Goal: Answer question/provide support

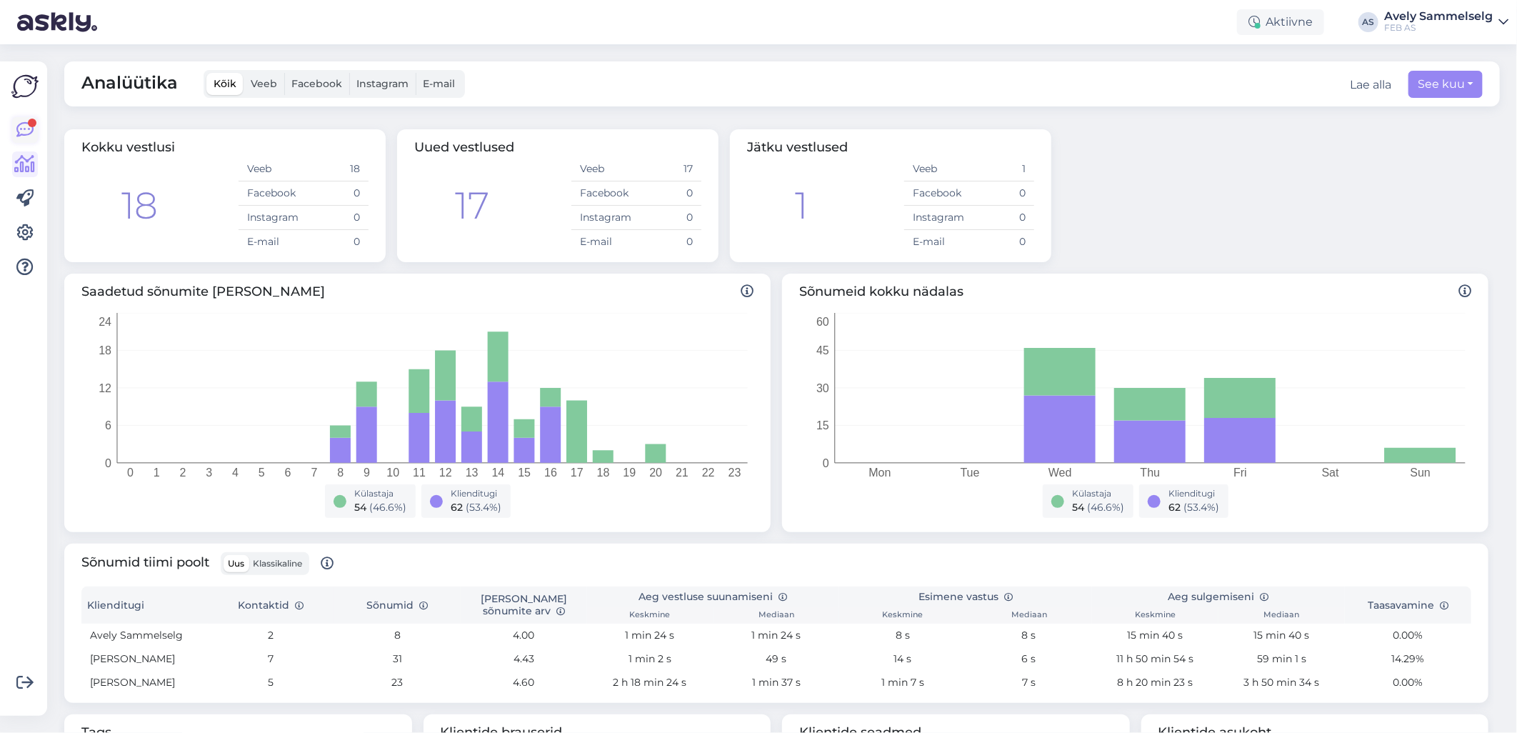
click at [16, 121] on link at bounding box center [25, 130] width 26 height 26
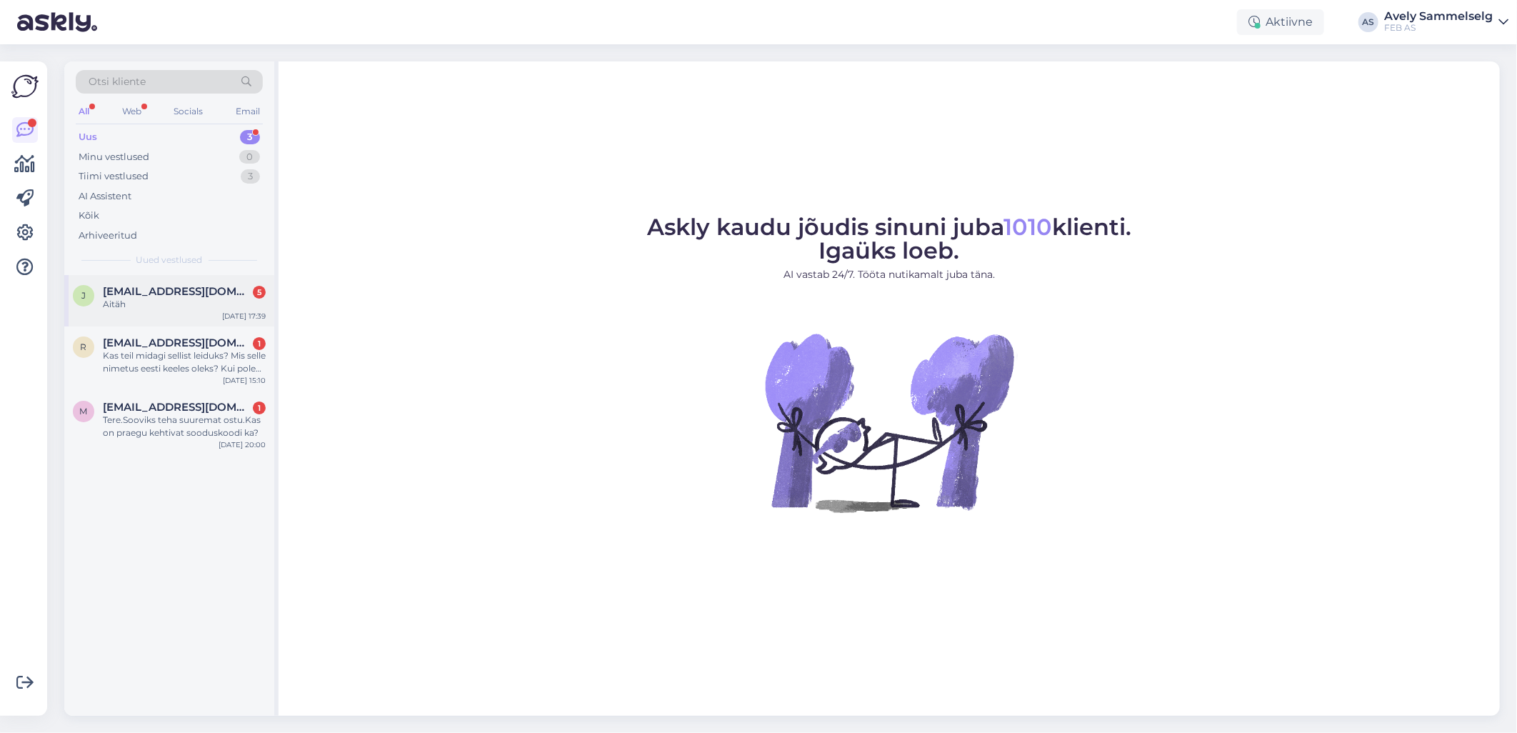
click at [168, 298] on div "Aitäh" at bounding box center [184, 304] width 163 height 13
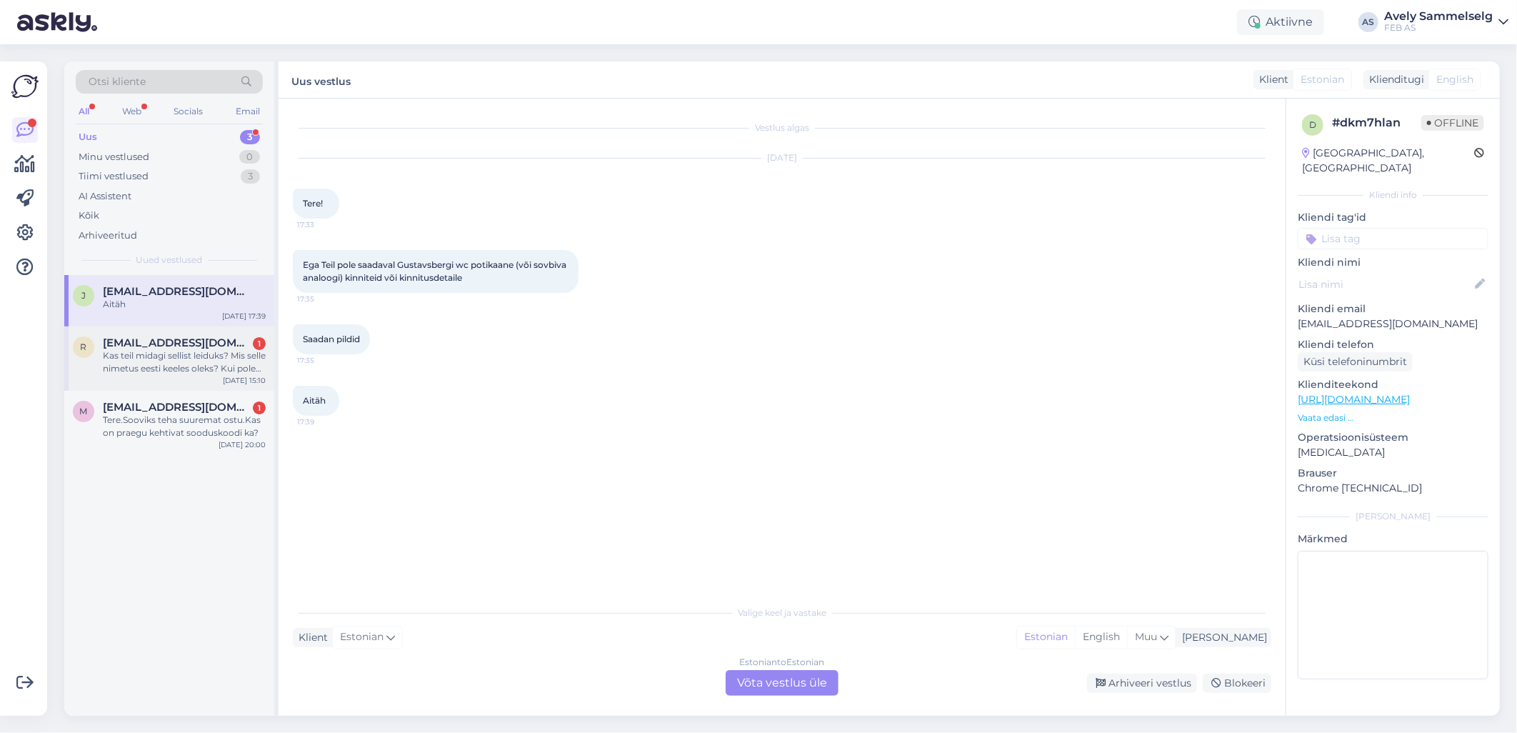
click at [140, 366] on div "Kas teil midagi sellist leiduks? Mis selle nimetus eesti keeles oleks? Kui pole…" at bounding box center [184, 362] width 163 height 26
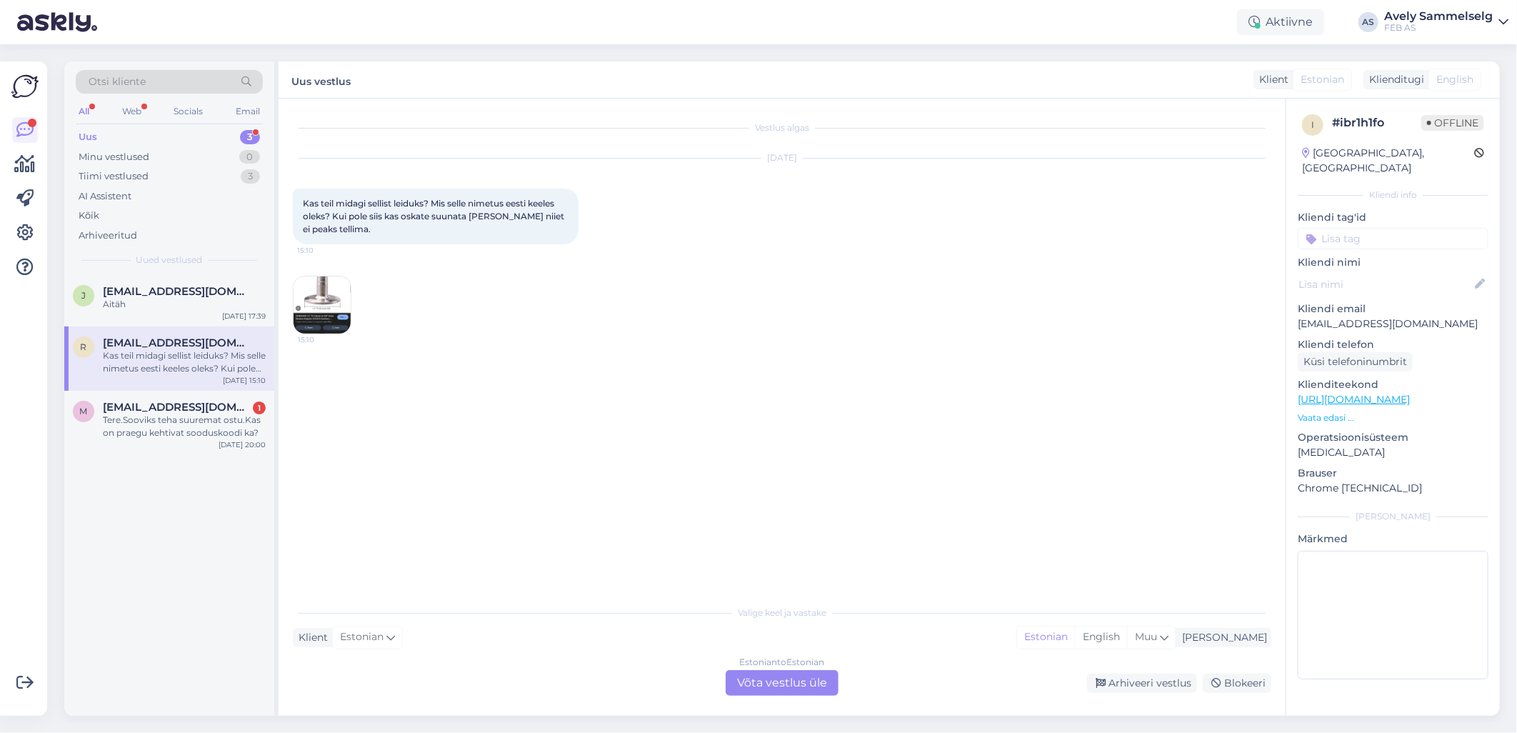
click at [334, 294] on img at bounding box center [322, 304] width 57 height 57
click at [149, 291] on span "[EMAIL_ADDRESS][DOMAIN_NAME]" at bounding box center [177, 291] width 149 height 13
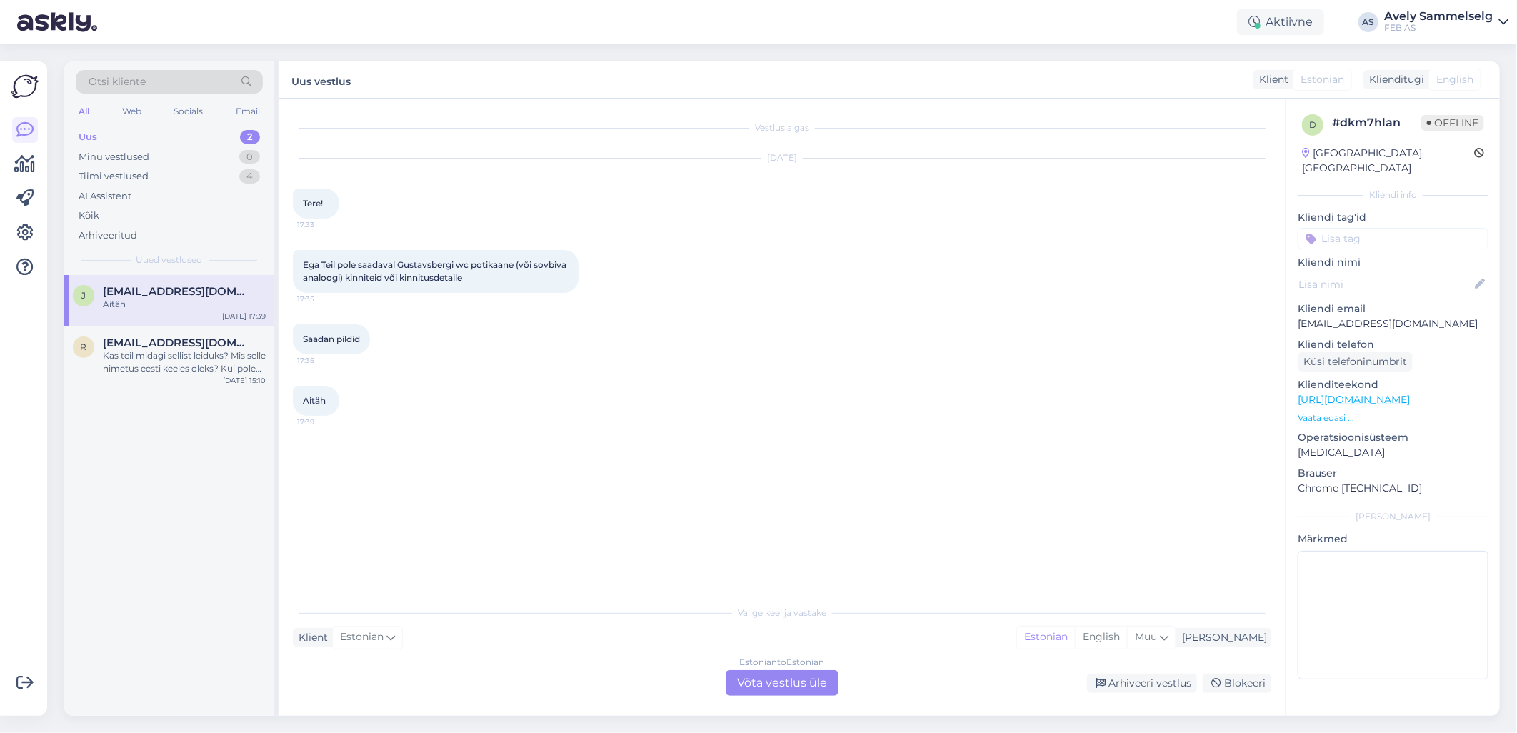
click at [750, 677] on div "Estonian to Estonian Võta vestlus üle" at bounding box center [782, 683] width 113 height 26
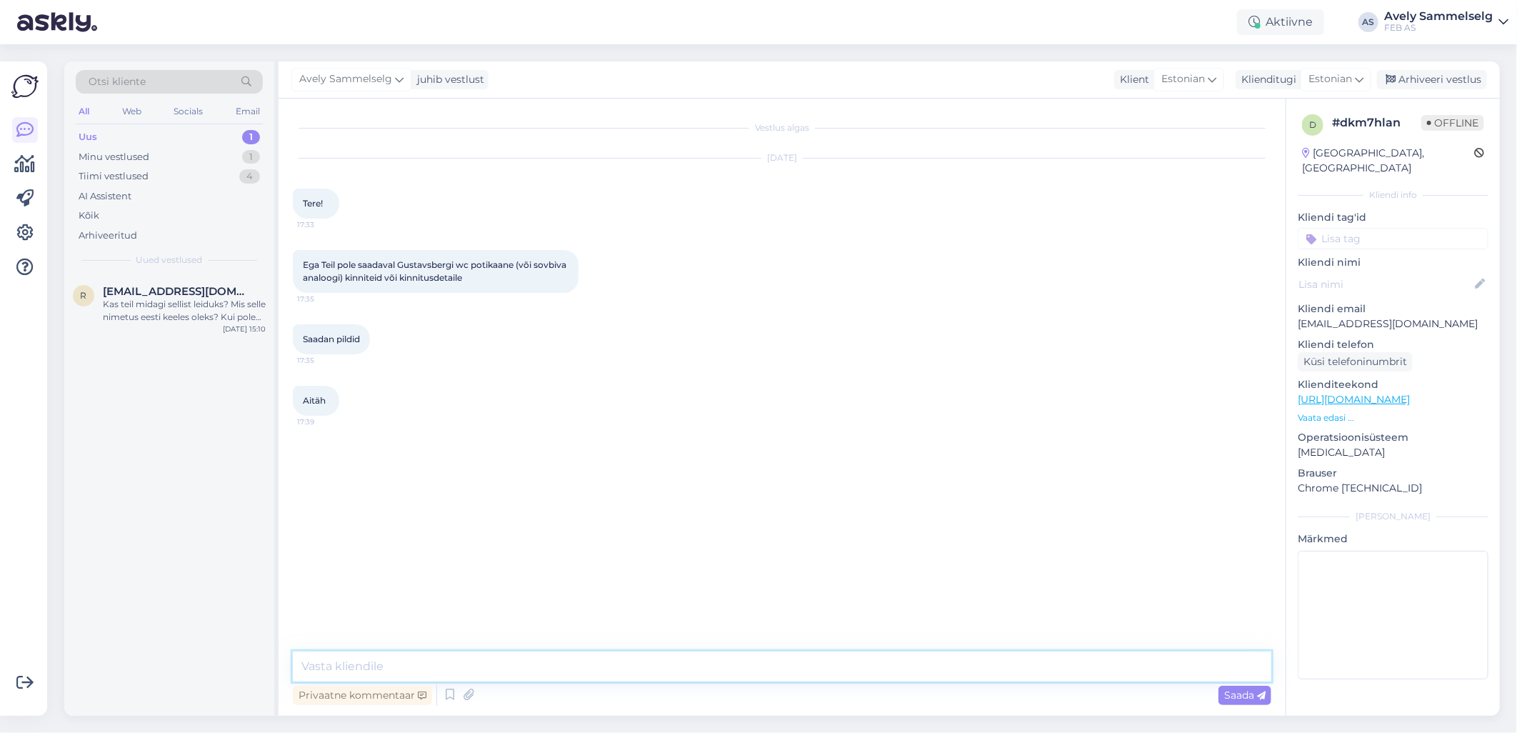
click at [632, 660] on textarea at bounding box center [782, 666] width 978 height 30
type textarea "Tere!"
type textarea "k"
type textarea "Kas oskate öelda, mis [PERSON_NAME] Teil on?"
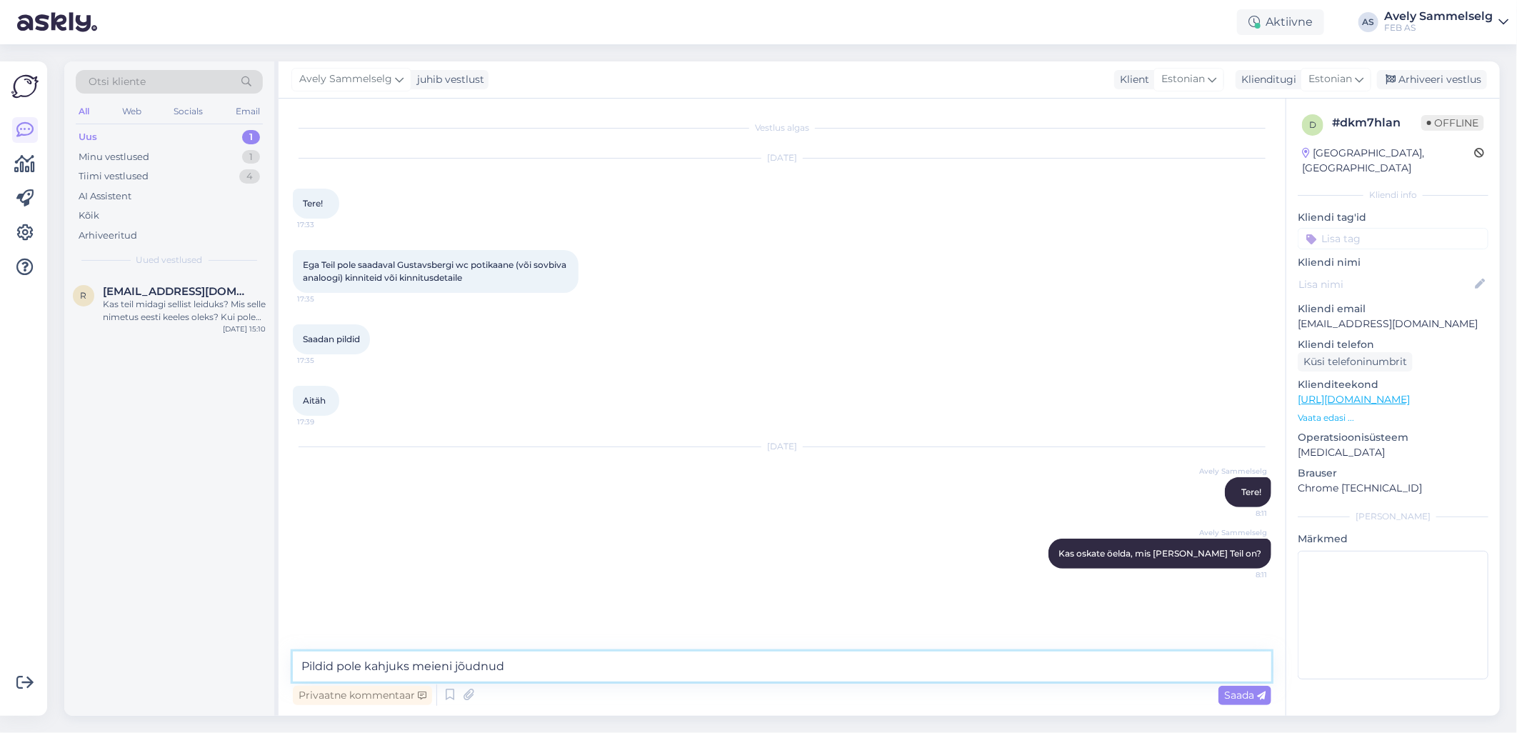
click at [557, 657] on textarea "Pildid pole kahjuks meieni jõudnud" at bounding box center [782, 666] width 978 height 30
click at [306, 663] on textarea "Pildid pole kahjuks meieni jõudnud" at bounding box center [782, 666] width 978 height 30
click at [525, 660] on textarea "Pildid pole kahjuks meieni jõudnud" at bounding box center [782, 666] width 978 height 30
type textarea "Pildid pole kahjuks meieni jõudnud."
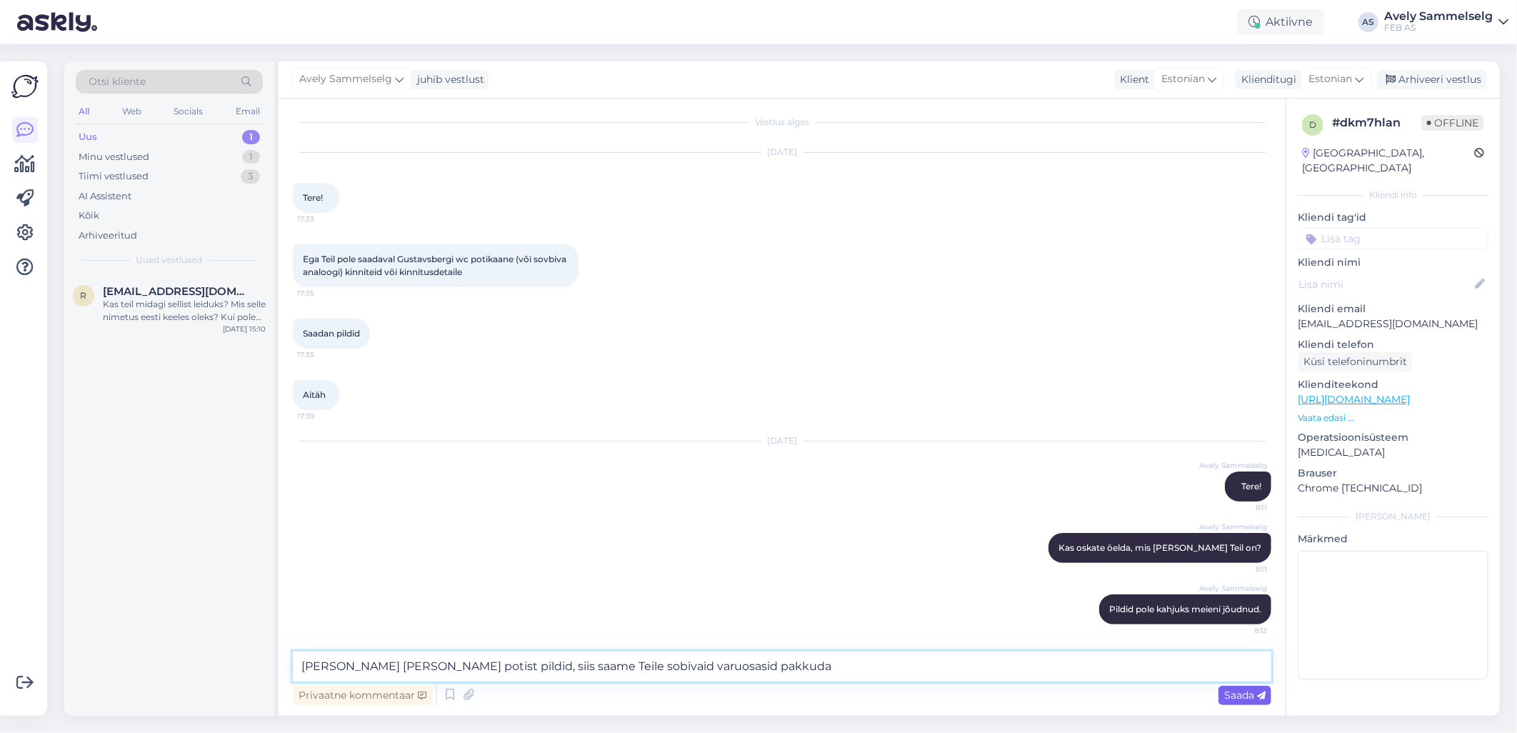
type textarea "[PERSON_NAME] [PERSON_NAME] potist pildid, siis saame Teile sobivaid varuosasid…"
click at [1226, 696] on span "Saada" at bounding box center [1244, 694] width 41 height 13
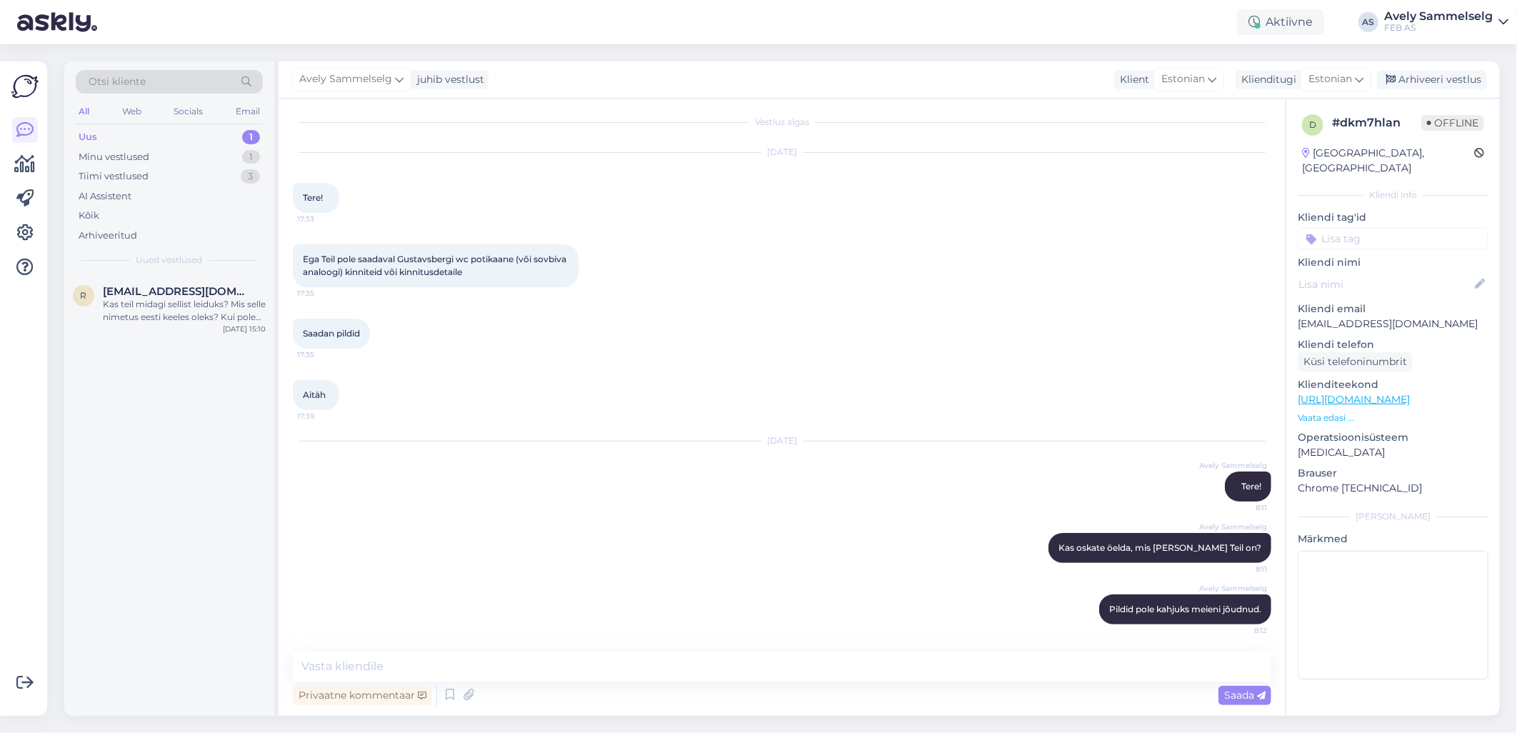
scroll to position [81, 0]
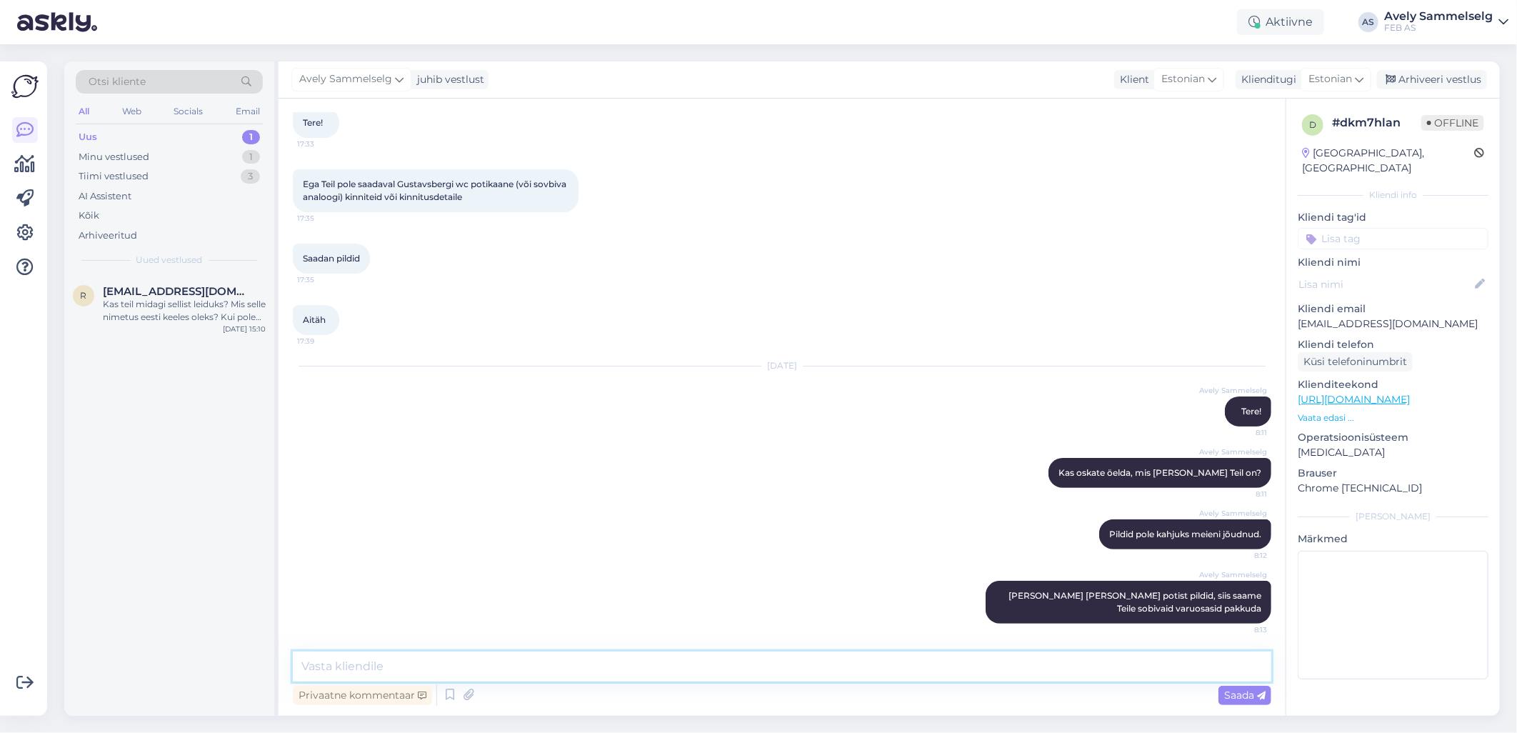
click at [839, 658] on textarea at bounding box center [782, 666] width 978 height 30
click at [819, 653] on textarea at bounding box center [782, 666] width 978 height 30
click at [825, 658] on textarea at bounding box center [782, 666] width 978 height 30
click at [812, 658] on textarea at bounding box center [782, 666] width 978 height 30
click at [958, 602] on icon at bounding box center [962, 602] width 9 height 9
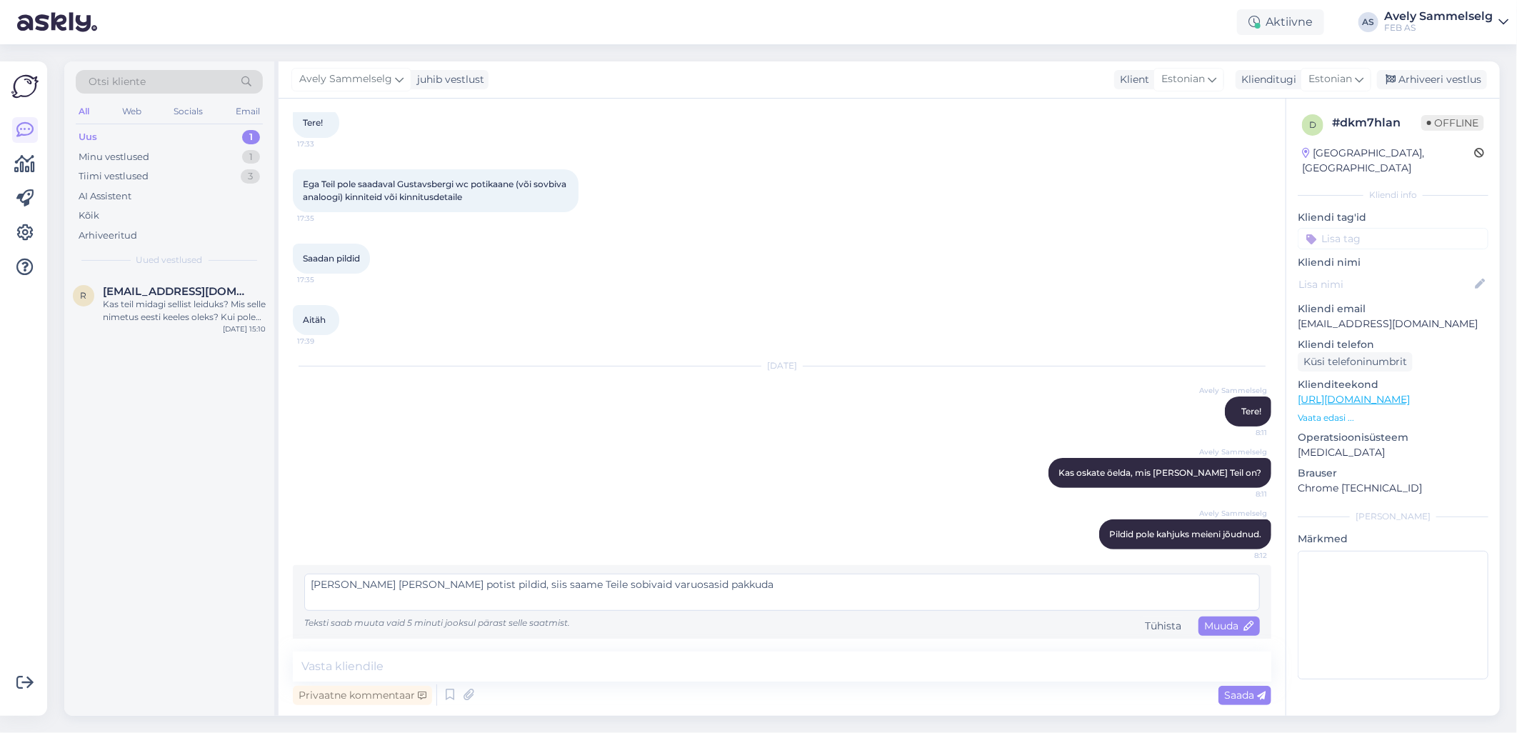
click at [643, 583] on textarea "[PERSON_NAME] [PERSON_NAME] potist pildid, siis saame Teile sobivaid varuosasid…" at bounding box center [782, 591] width 956 height 37
type textarea "[PERSON_NAME] [PERSON_NAME] potist pildid, siis saame Teile sobivaid varuosi pa…"
click at [1221, 628] on span "Muuda" at bounding box center [1229, 625] width 50 height 13
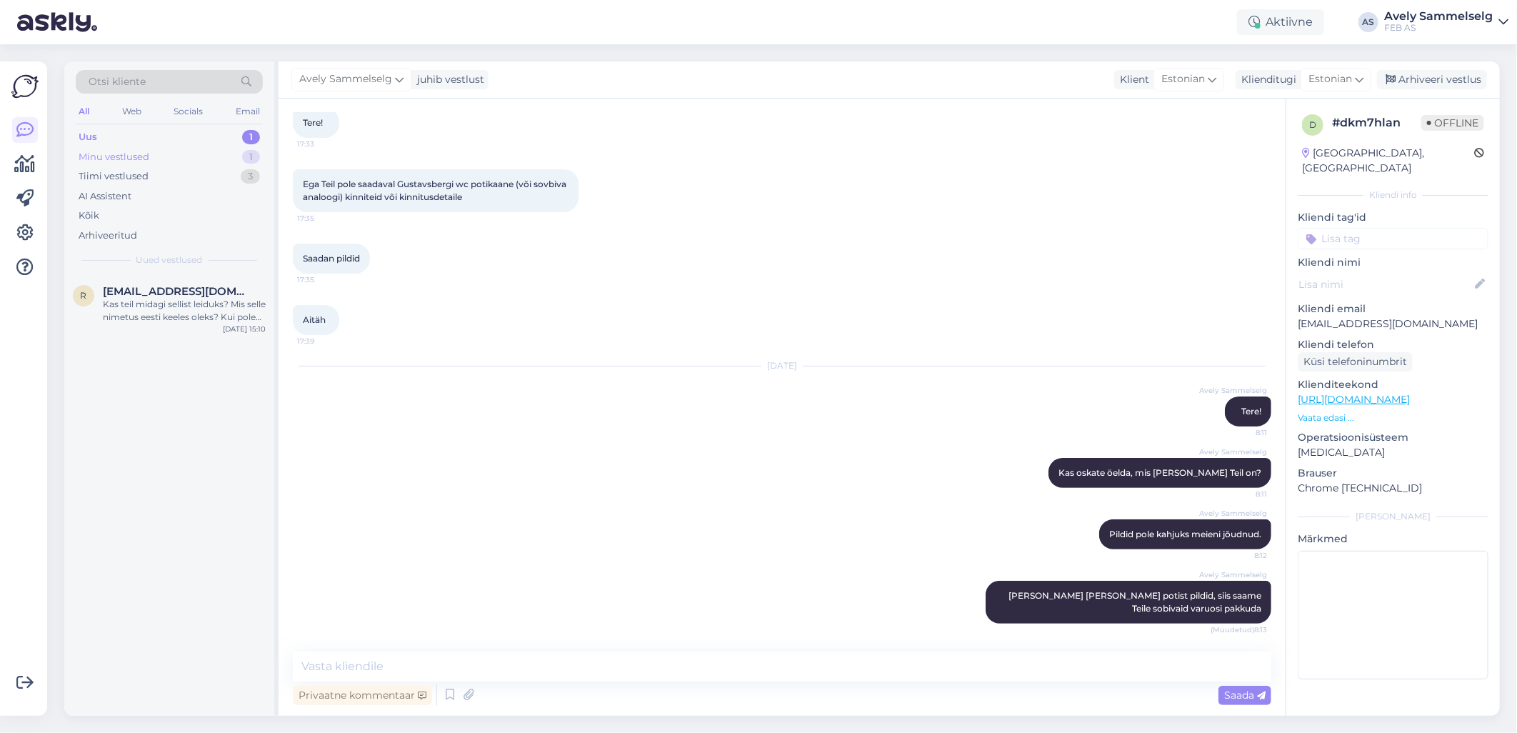
click at [130, 148] on div "Minu vestlused 1" at bounding box center [169, 157] width 187 height 20
click at [145, 137] on div "Uus 1" at bounding box center [169, 137] width 187 height 20
click at [167, 176] on div "Tiimi vestlused 3" at bounding box center [169, 176] width 187 height 20
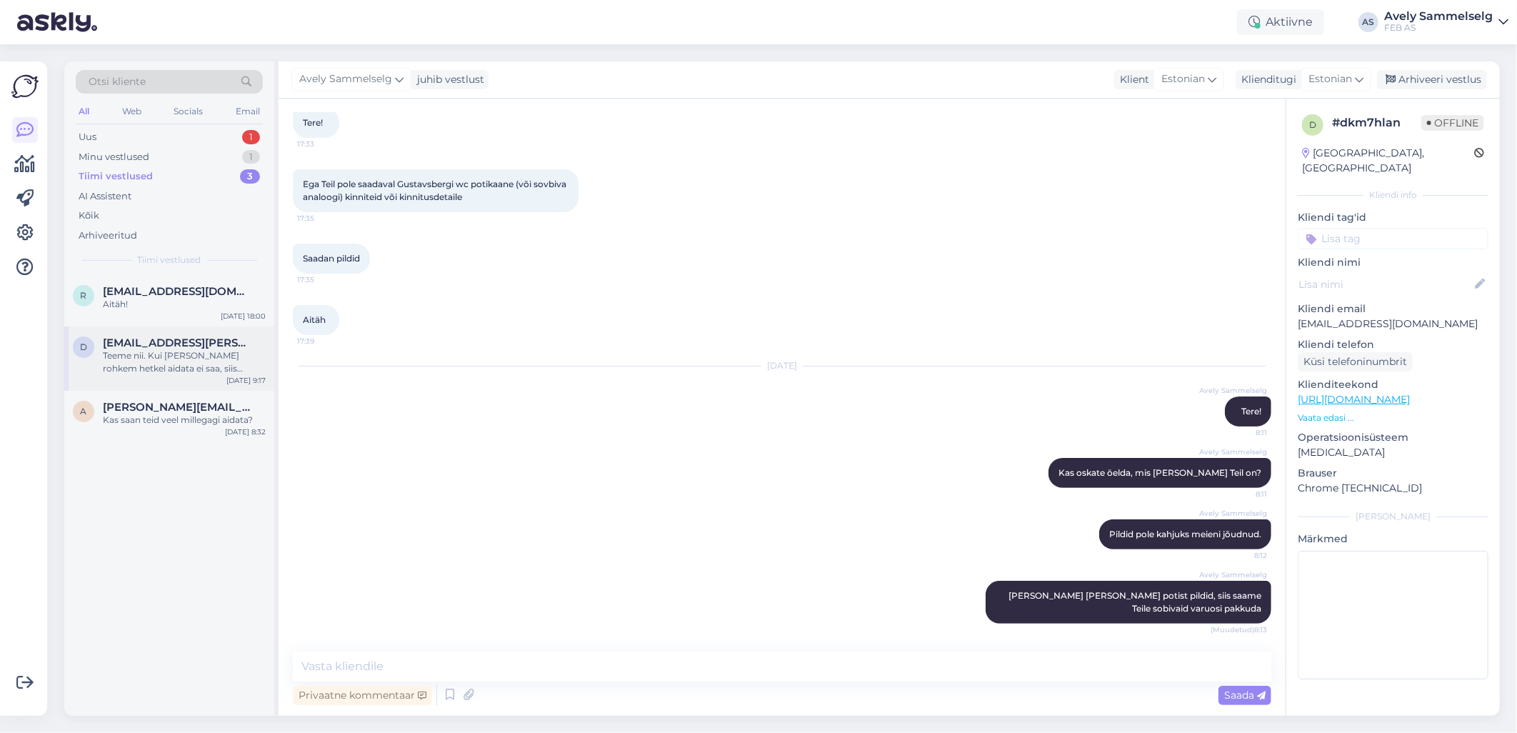
click at [158, 370] on div "Teeme nii. Kui [PERSON_NAME] rohkem hetkel aidata ei saa, siis soovin Teile tor…" at bounding box center [184, 362] width 163 height 26
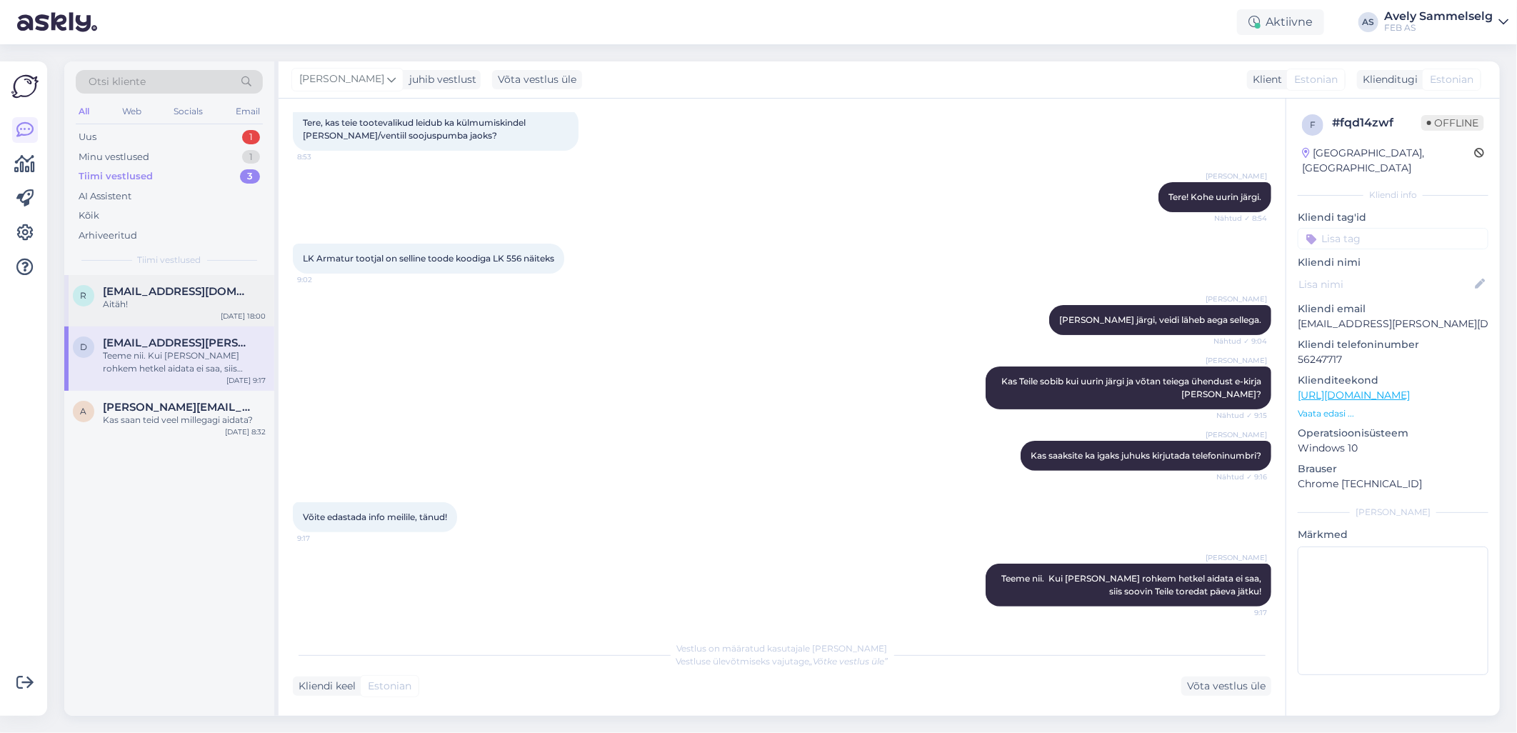
click at [144, 308] on div "Aitäh!" at bounding box center [184, 304] width 163 height 13
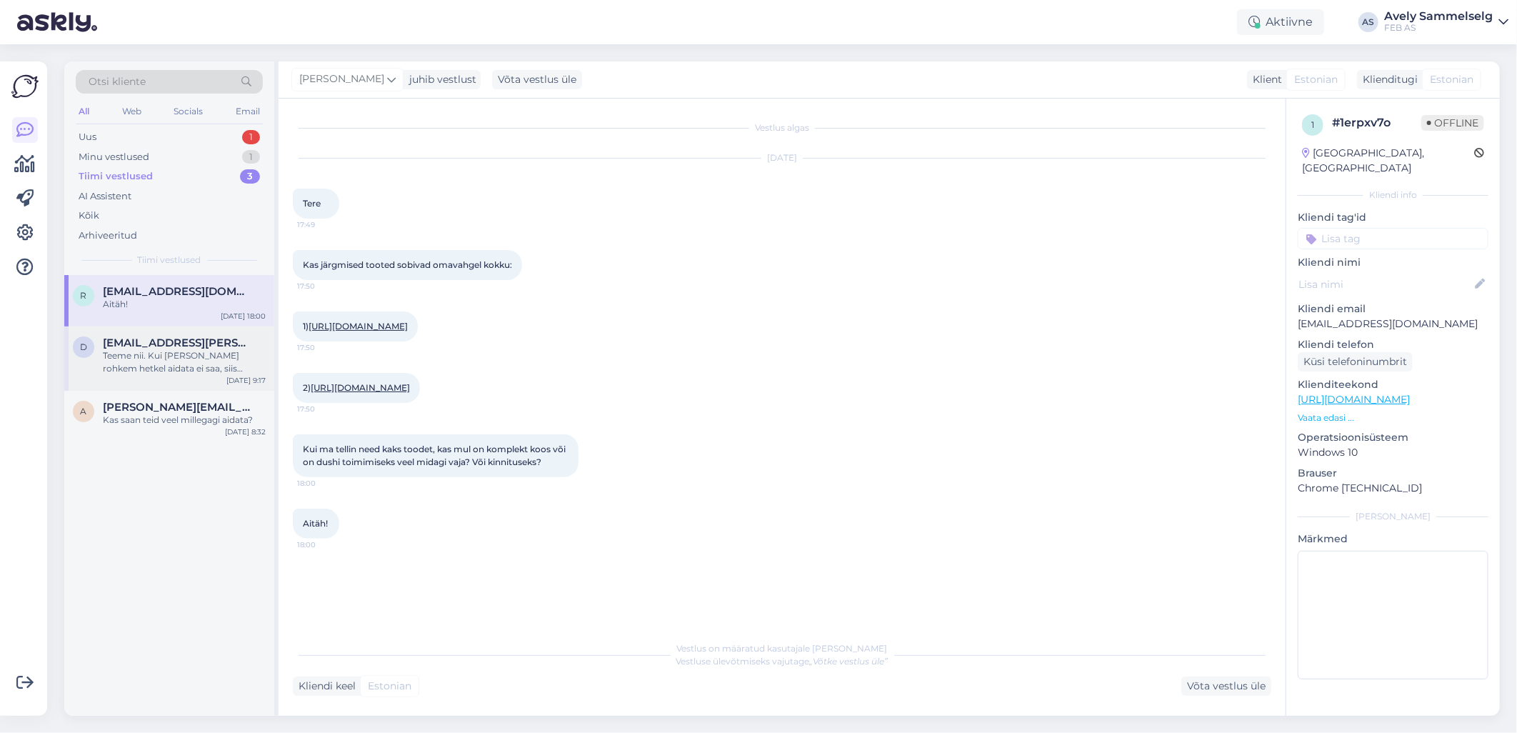
click at [160, 354] on div "Teeme nii. Kui [PERSON_NAME] rohkem hetkel aidata ei saa, siis soovin Teile tor…" at bounding box center [184, 362] width 163 height 26
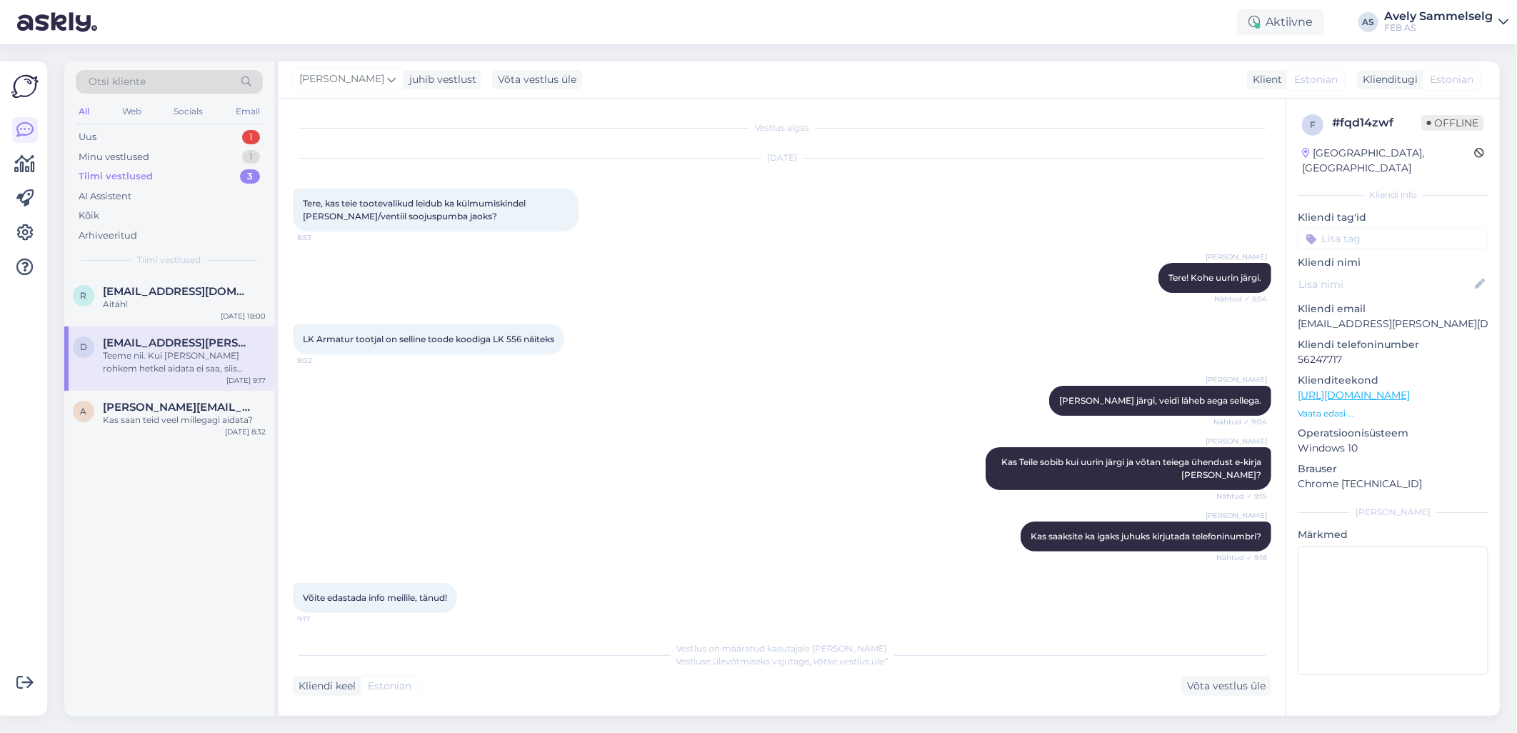
scroll to position [81, 0]
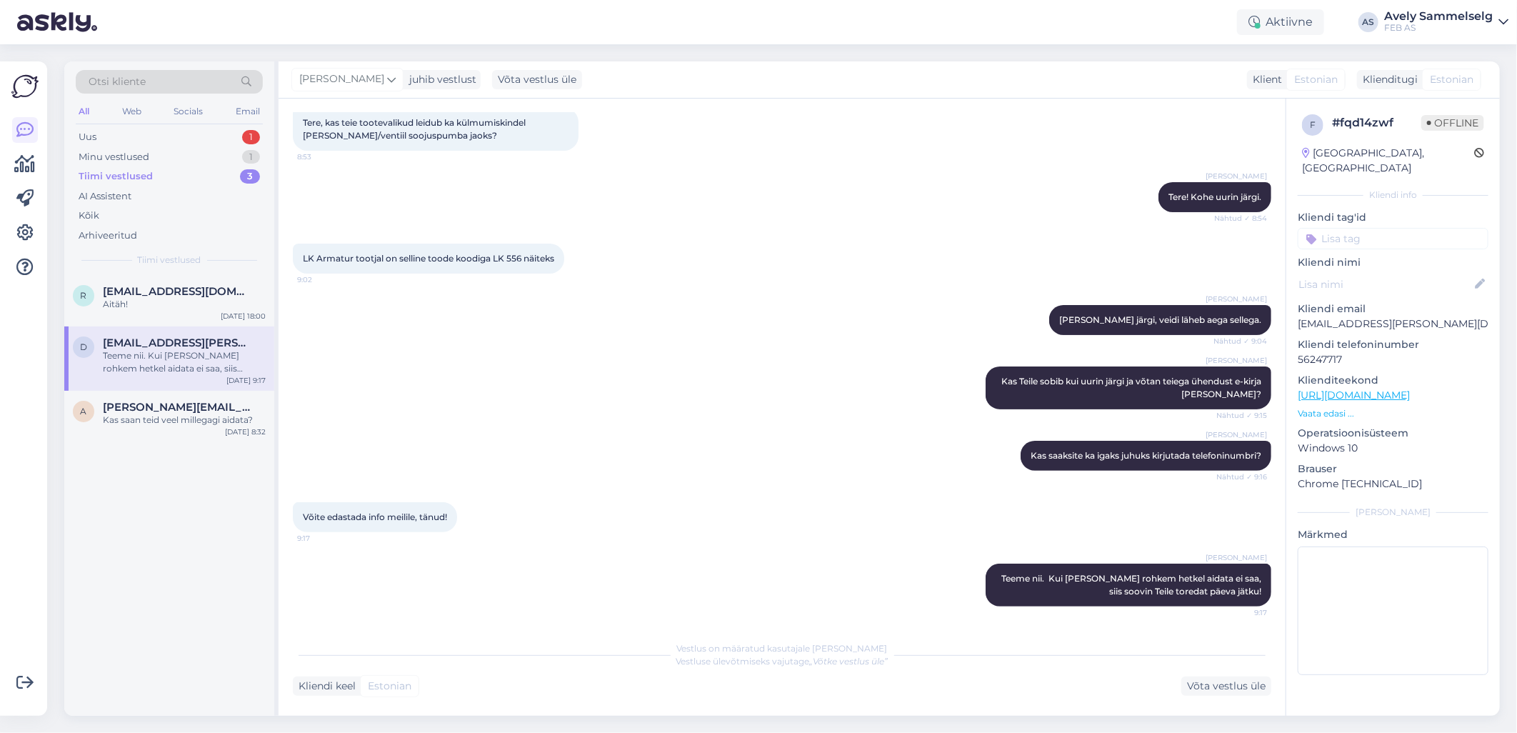
click at [154, 175] on div "Tiimi vestlused 3" at bounding box center [169, 176] width 187 height 20
click at [161, 411] on span "[PERSON_NAME][EMAIL_ADDRESS][PERSON_NAME][DOMAIN_NAME]" at bounding box center [177, 407] width 149 height 13
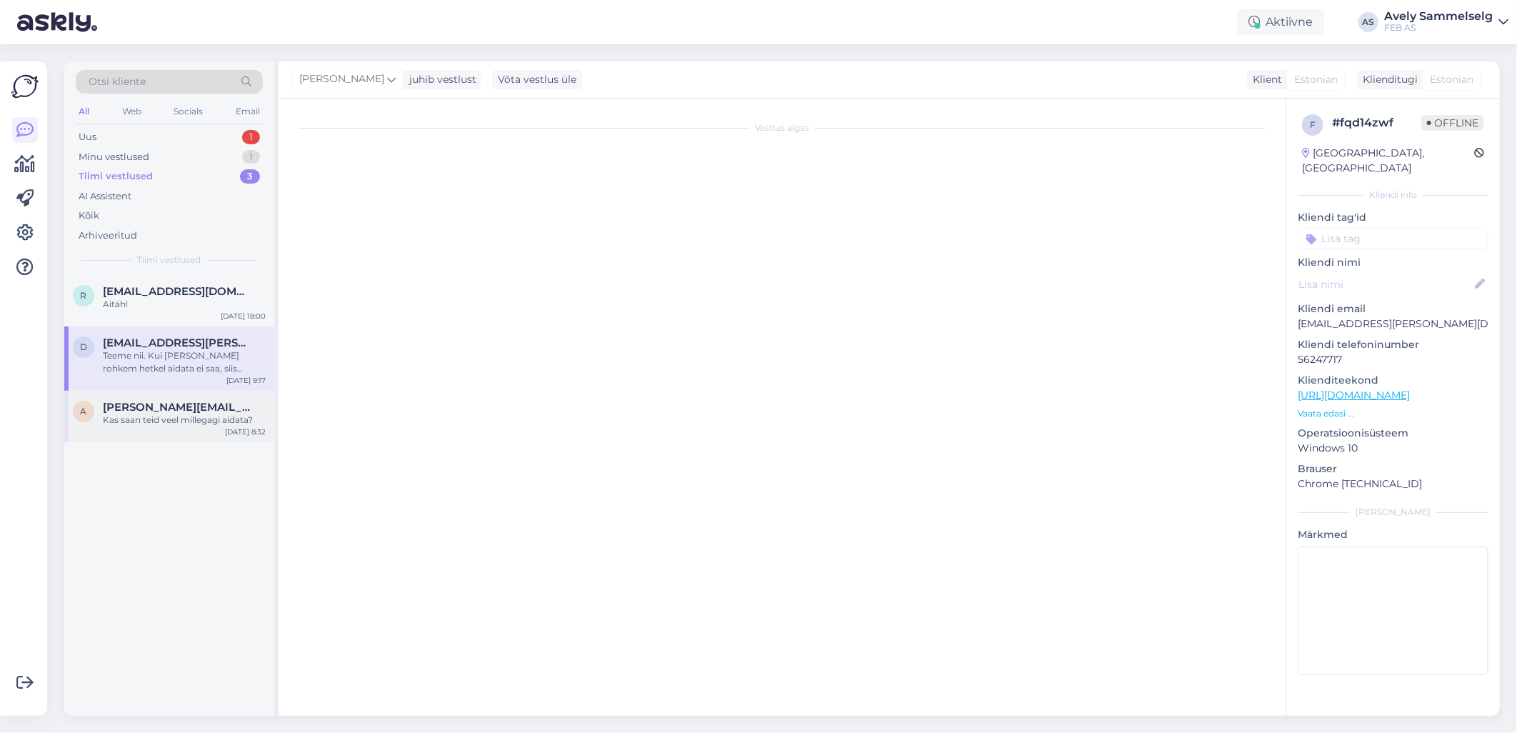
type textarea "[PERSON_NAME]."
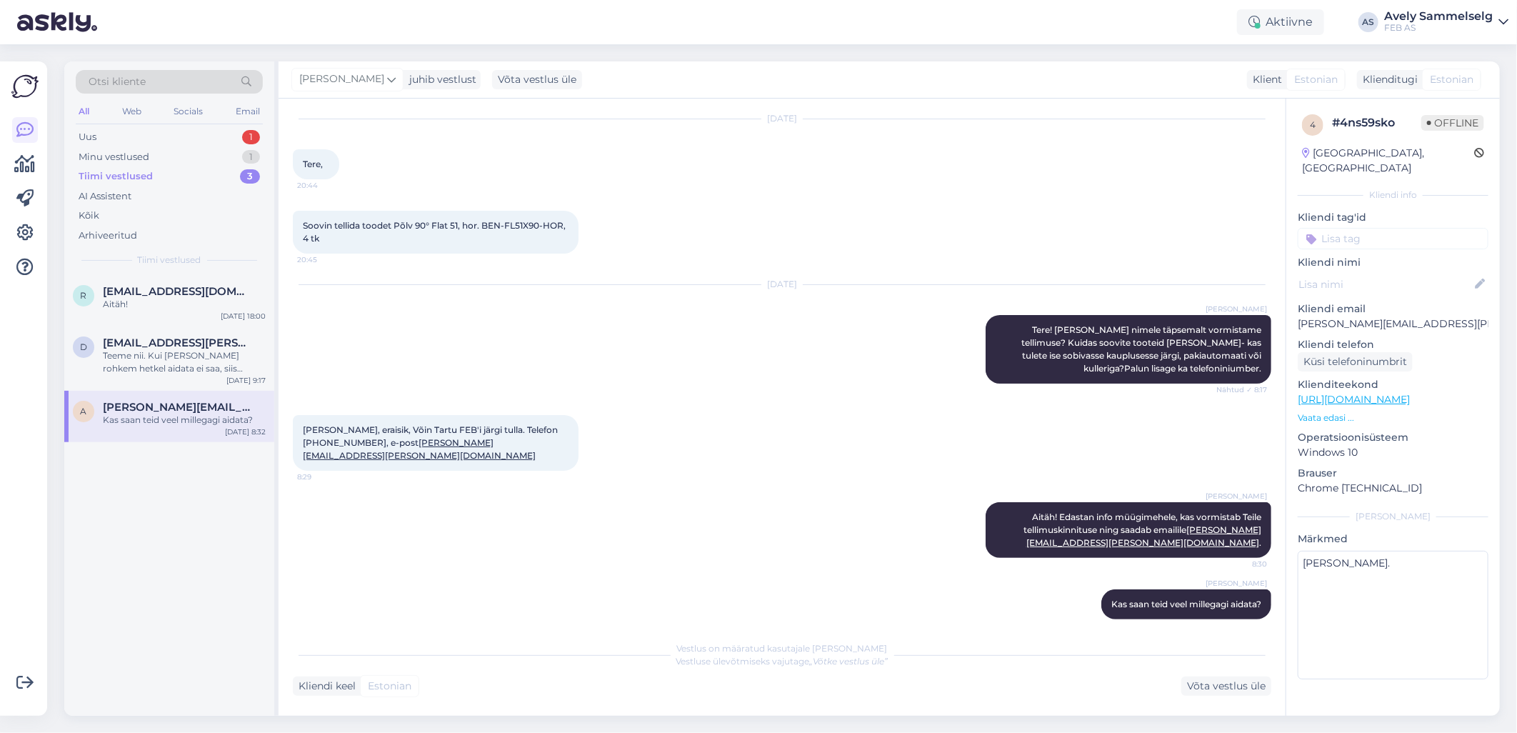
click at [184, 174] on div "Tiimi vestlused 3" at bounding box center [169, 176] width 187 height 20
click at [179, 148] on div "Minu vestlused 1" at bounding box center [169, 157] width 187 height 20
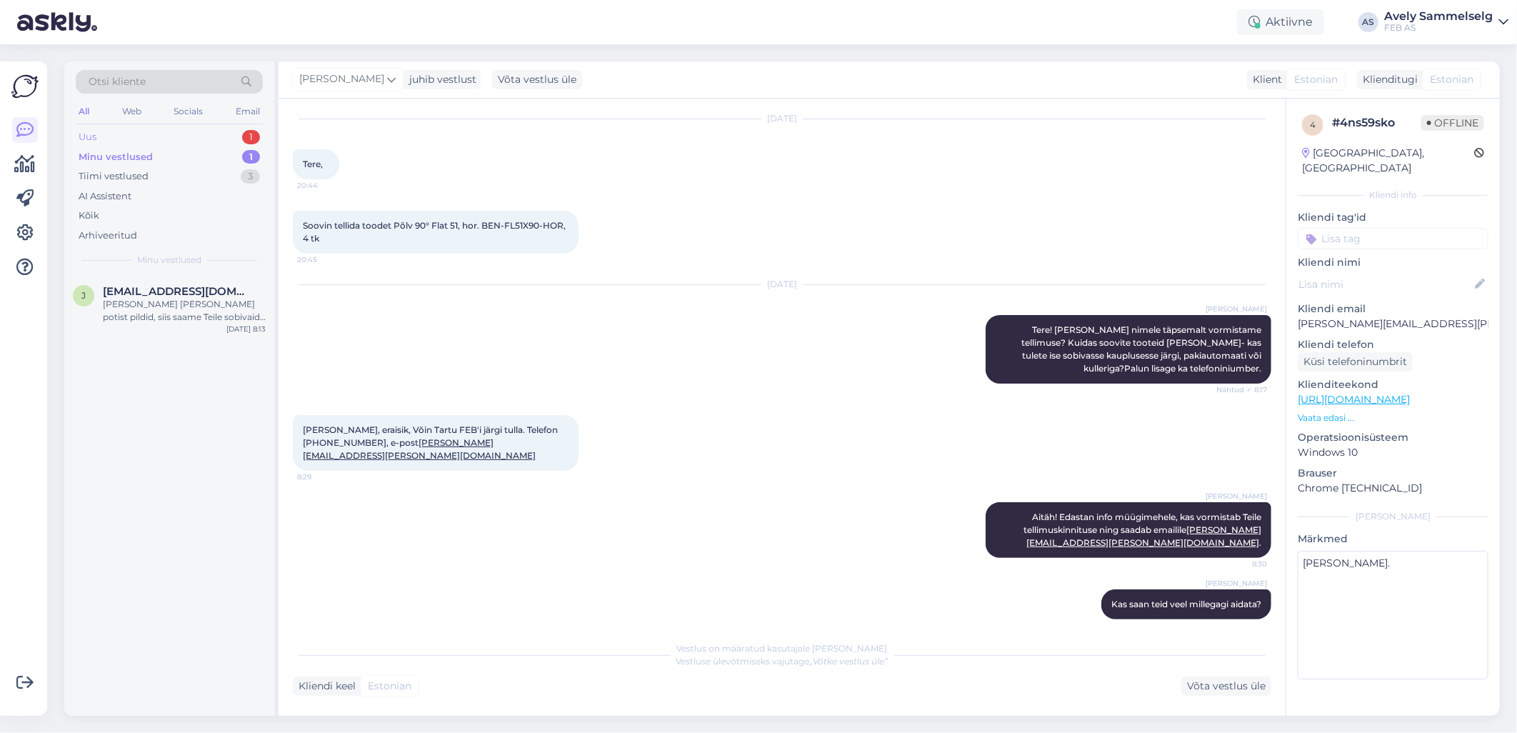
click at [179, 139] on div "Uus 1" at bounding box center [169, 137] width 187 height 20
click at [168, 311] on div "Kas teil midagi sellist leiduks? Mis selle nimetus eesti keeles oleks? Kui pole…" at bounding box center [184, 311] width 163 height 26
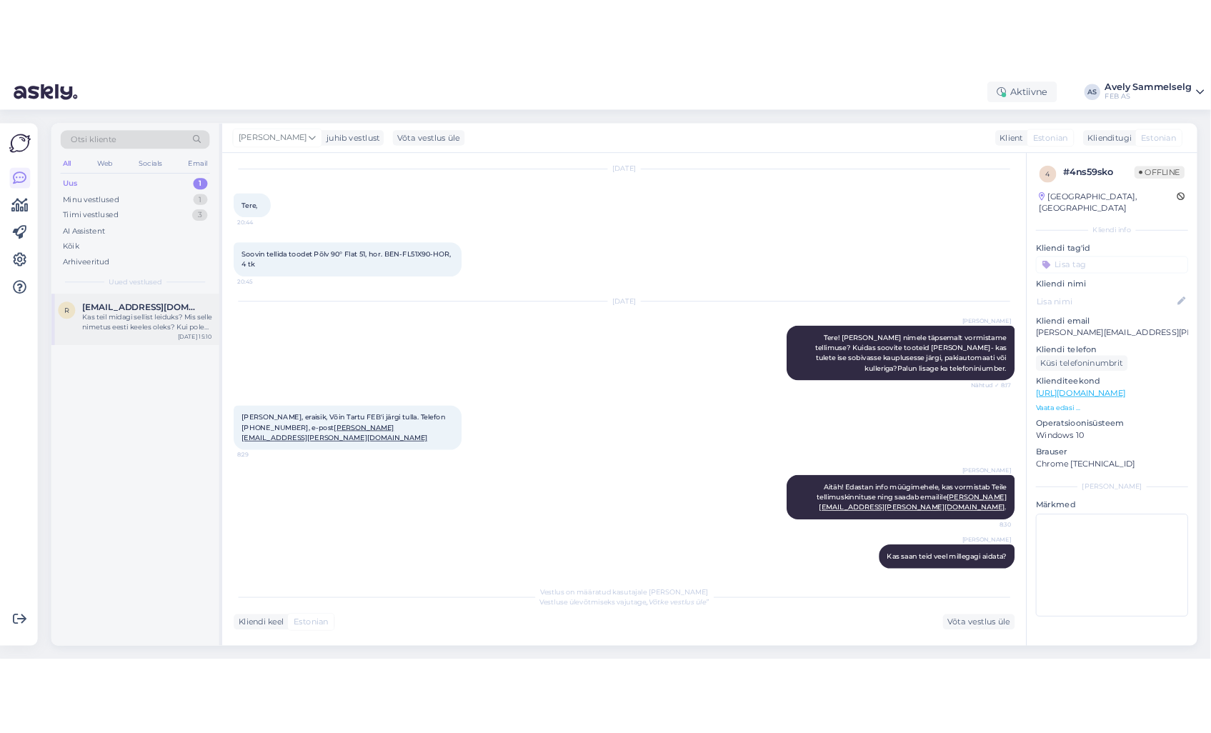
scroll to position [0, 0]
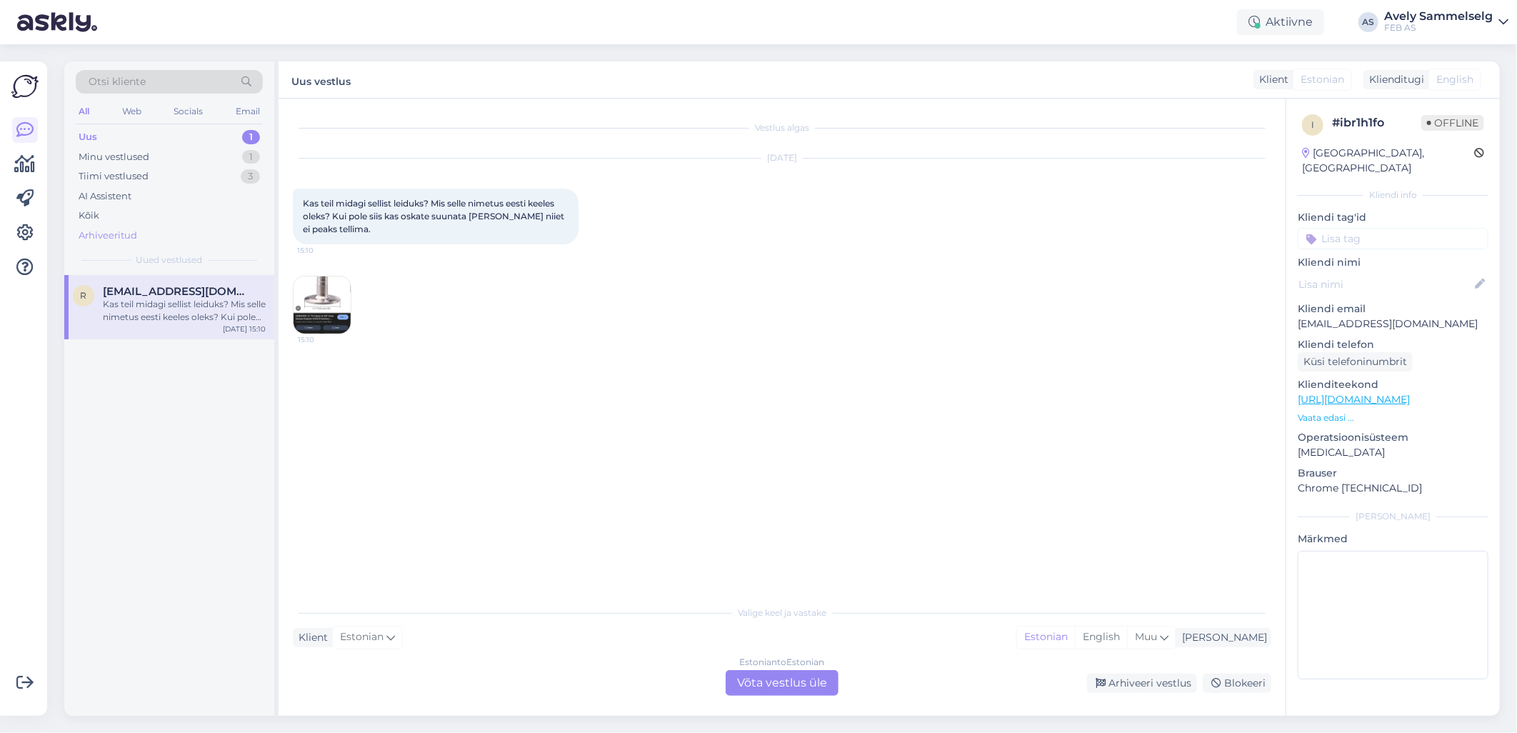
click at [116, 229] on div "Arhiveeritud" at bounding box center [108, 236] width 59 height 14
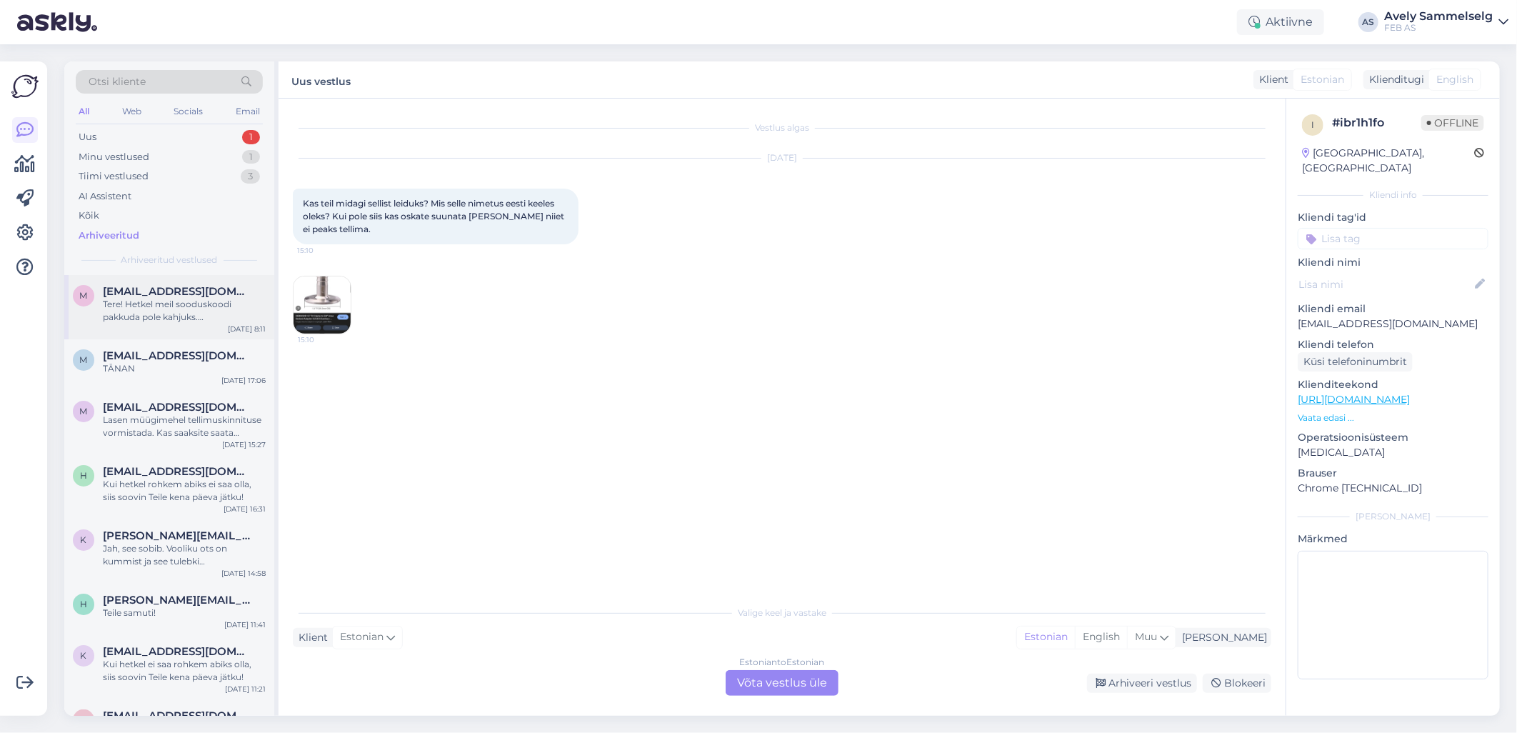
click at [169, 324] on div "[PERSON_NAME] [PERSON_NAME][EMAIL_ADDRESS][DOMAIN_NAME] Tere! Hetkel meil soodu…" at bounding box center [169, 307] width 210 height 64
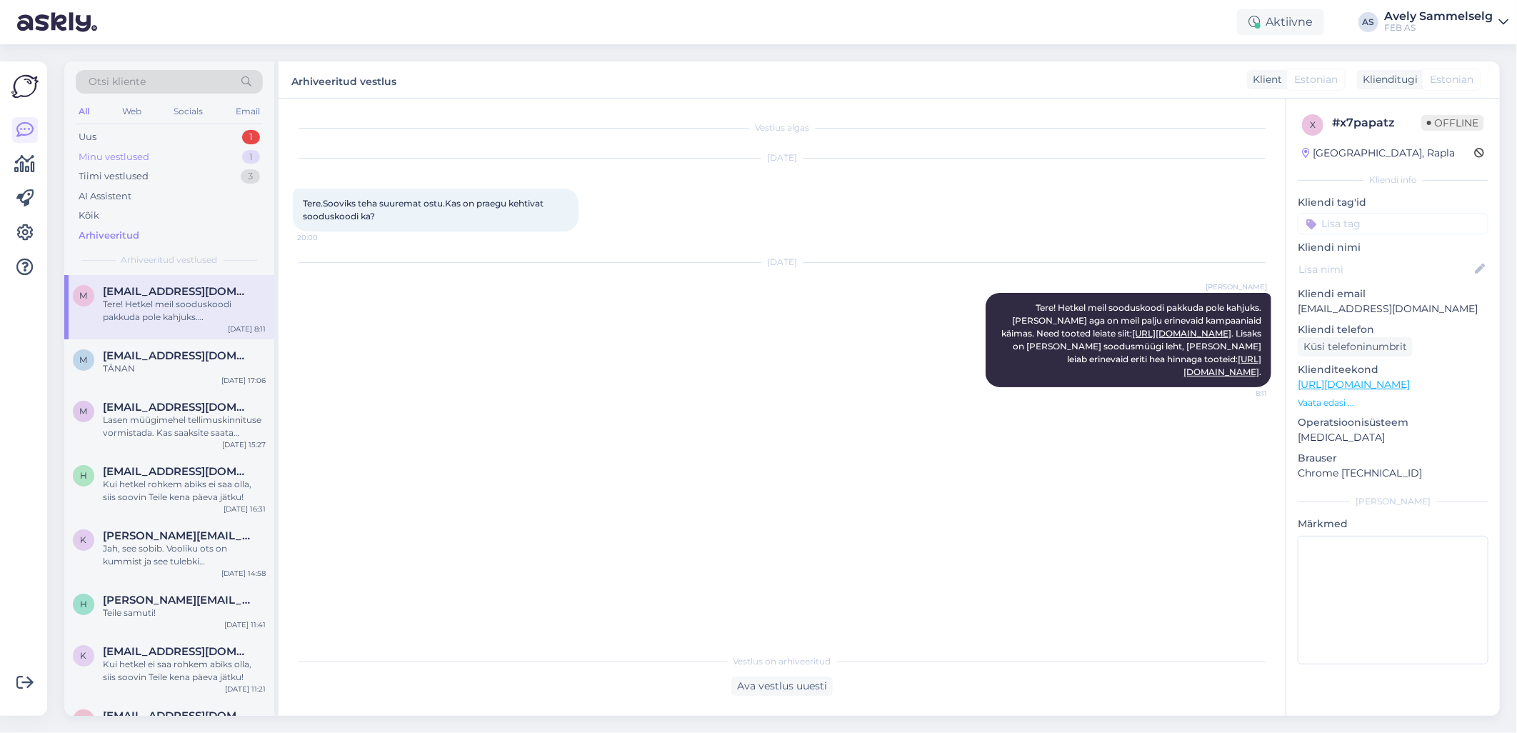
click at [163, 156] on div "Minu vestlused 1" at bounding box center [169, 157] width 187 height 20
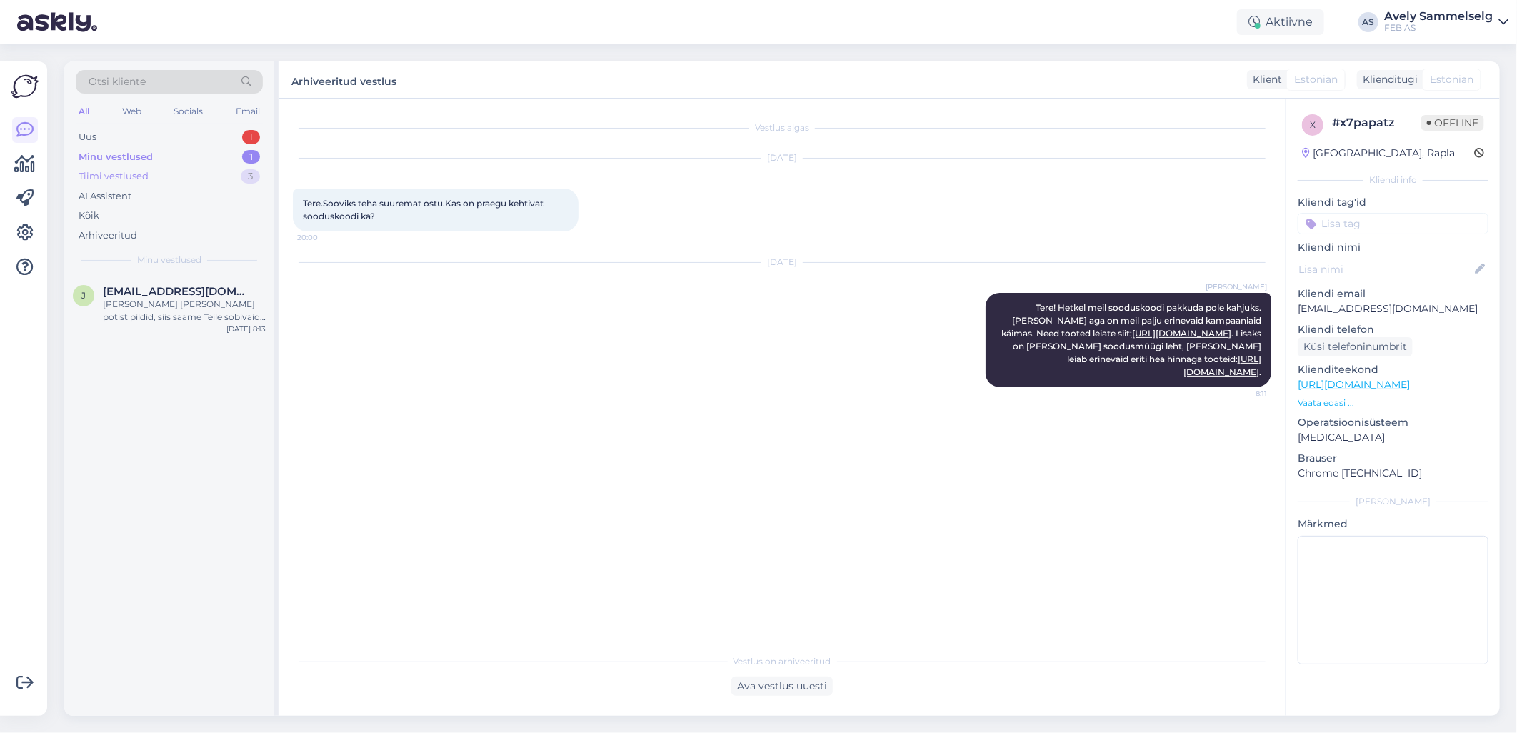
click at [170, 179] on div "Tiimi vestlused 3" at bounding box center [169, 176] width 187 height 20
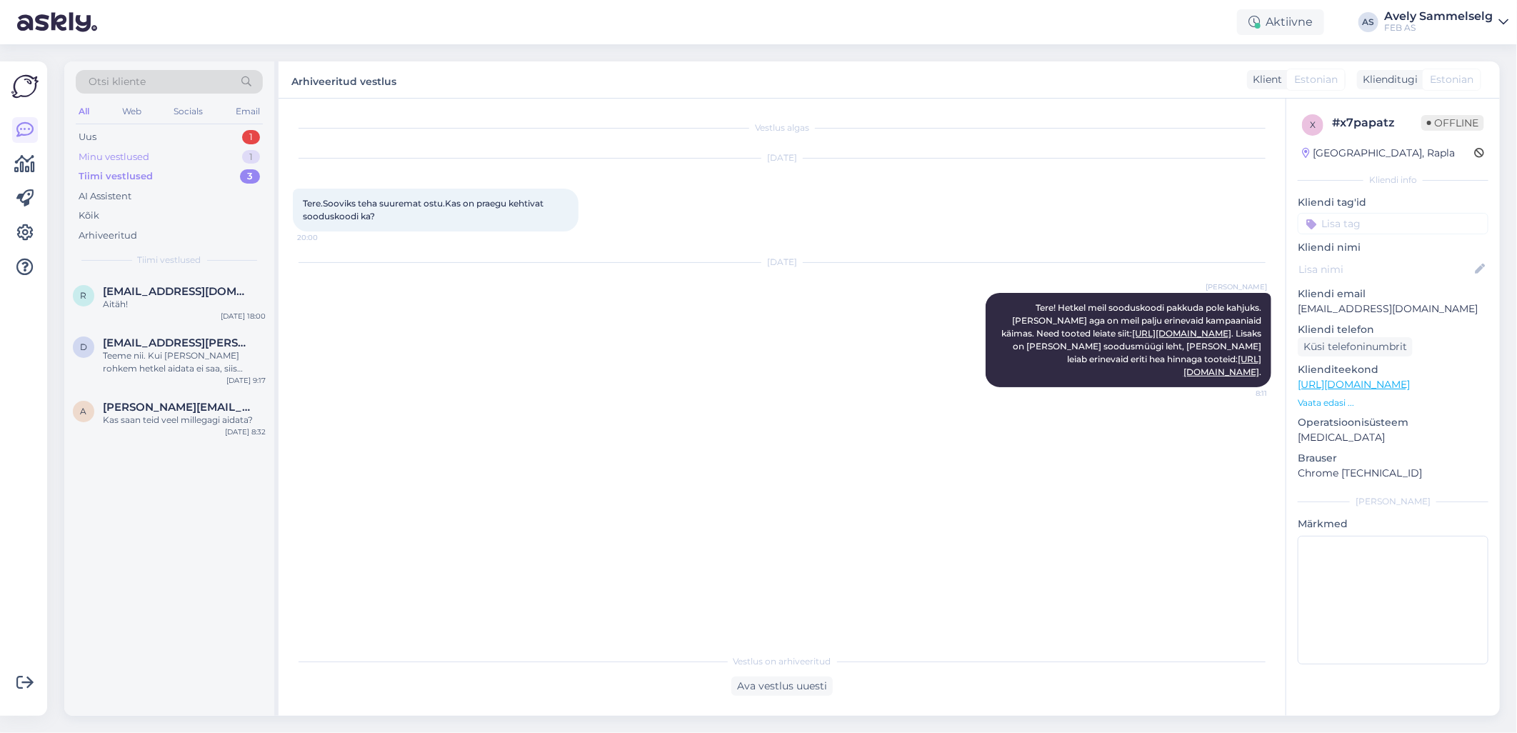
click at [160, 155] on div "Minu vestlused 1" at bounding box center [169, 157] width 187 height 20
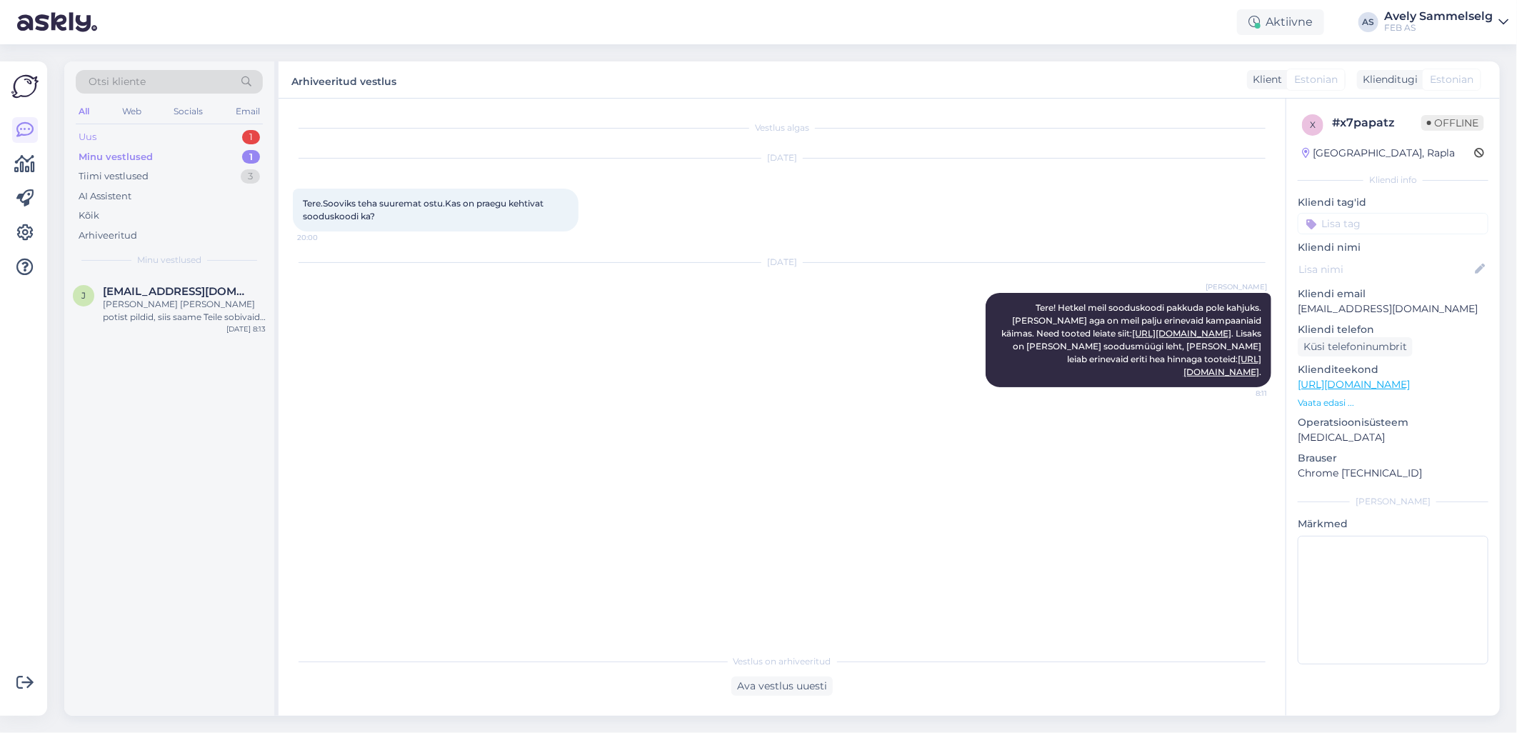
click at [166, 133] on div "Uus 1" at bounding box center [169, 137] width 187 height 20
click at [188, 300] on div "Kas teil midagi sellist leiduks? Mis selle nimetus eesti keeles oleks? Kui pole…" at bounding box center [184, 311] width 163 height 26
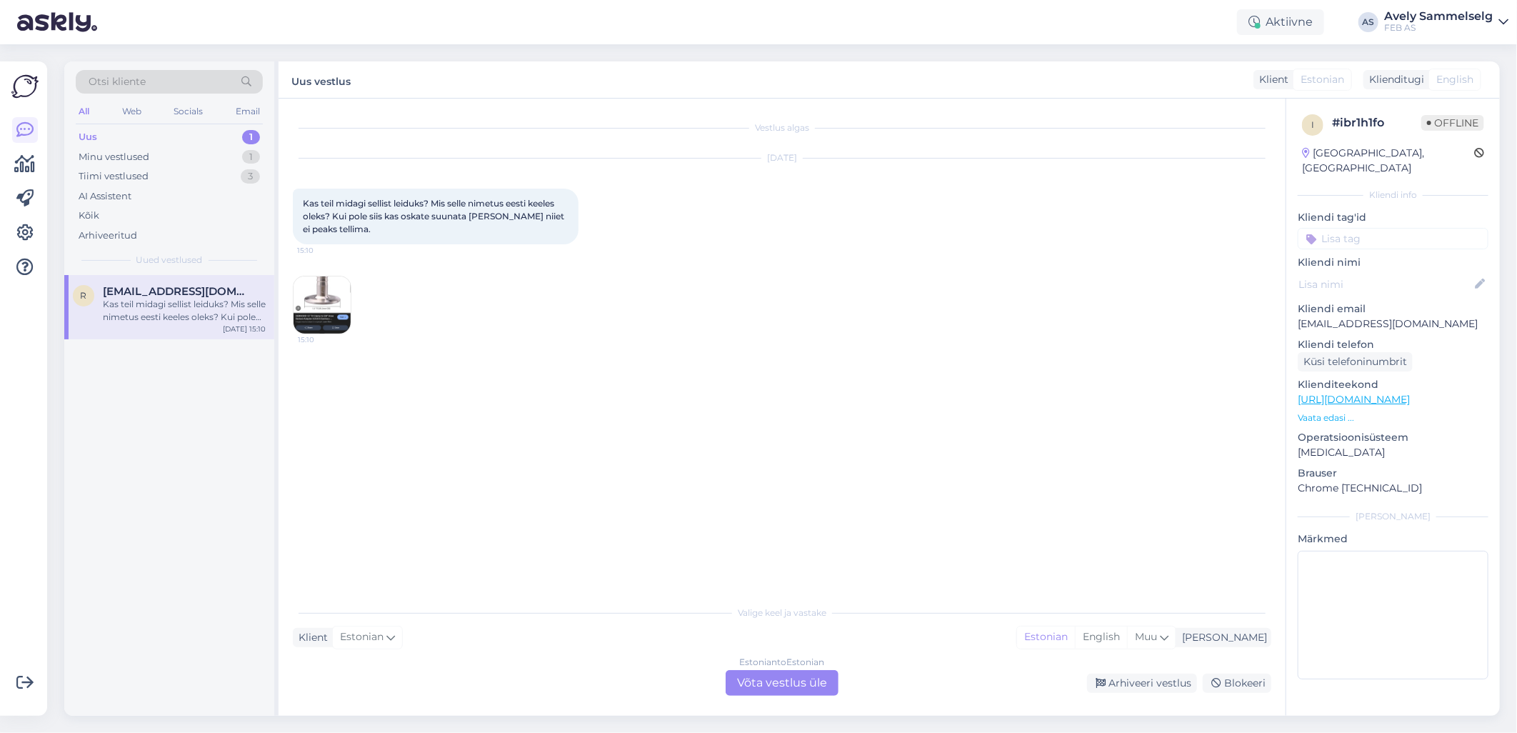
click at [326, 300] on img at bounding box center [322, 304] width 57 height 57
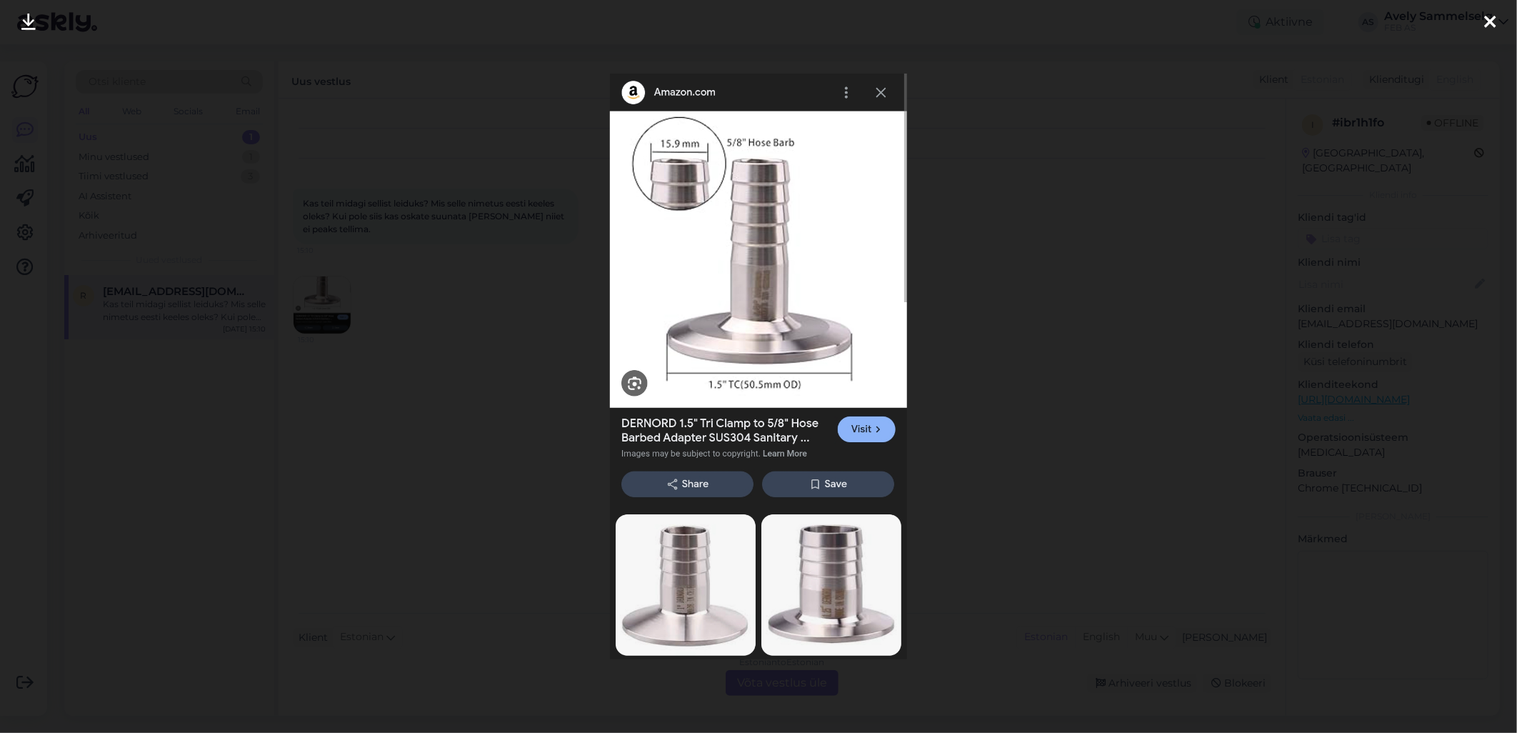
click at [394, 109] on div at bounding box center [758, 366] width 1517 height 733
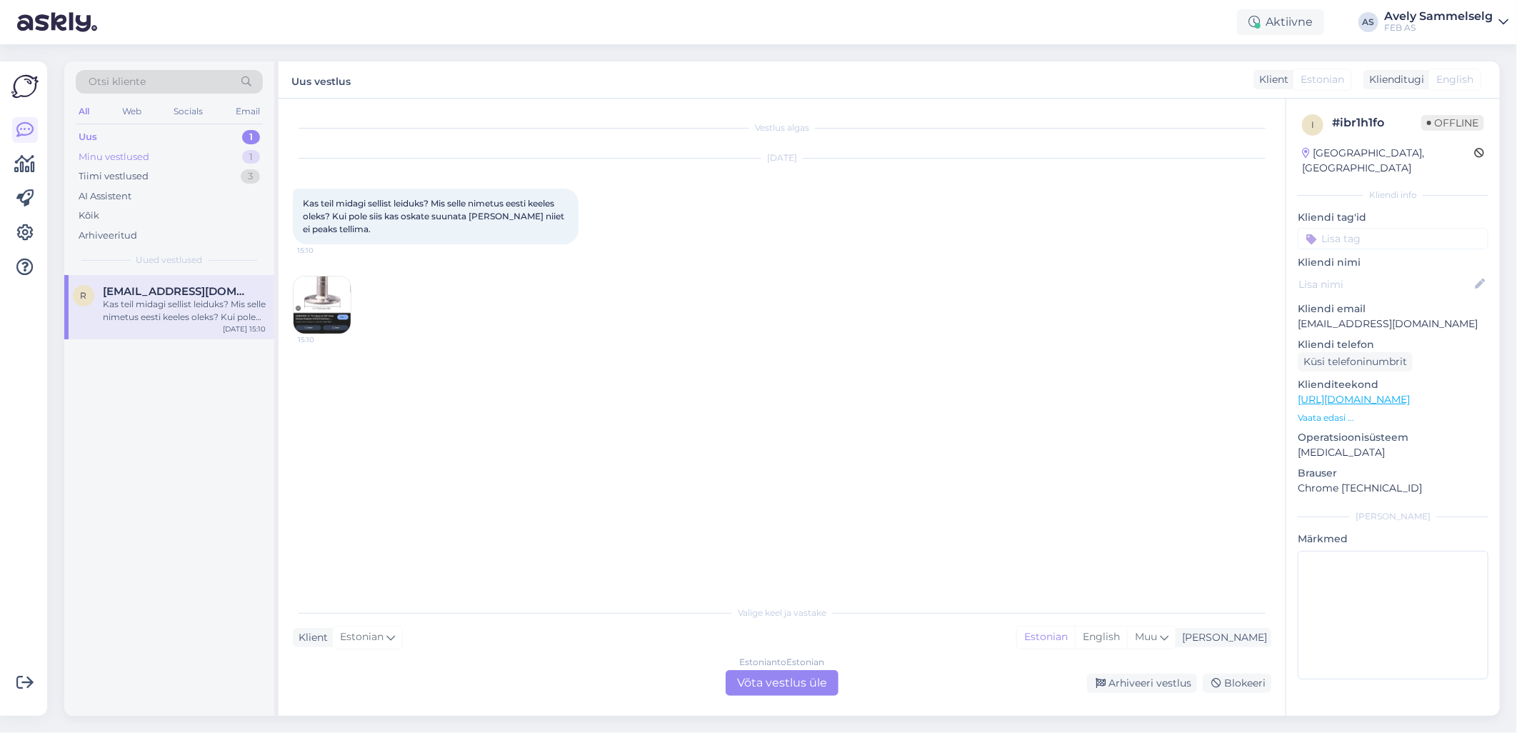
click at [152, 159] on div "Minu vestlused 1" at bounding box center [169, 157] width 187 height 20
click at [155, 158] on div "Minu vestlused 1" at bounding box center [169, 157] width 187 height 20
click at [152, 140] on div "Uus 1" at bounding box center [169, 137] width 187 height 20
click at [152, 152] on div "Minu vestlused 1" at bounding box center [169, 157] width 187 height 20
click at [176, 136] on div "Uus 1" at bounding box center [169, 137] width 187 height 20
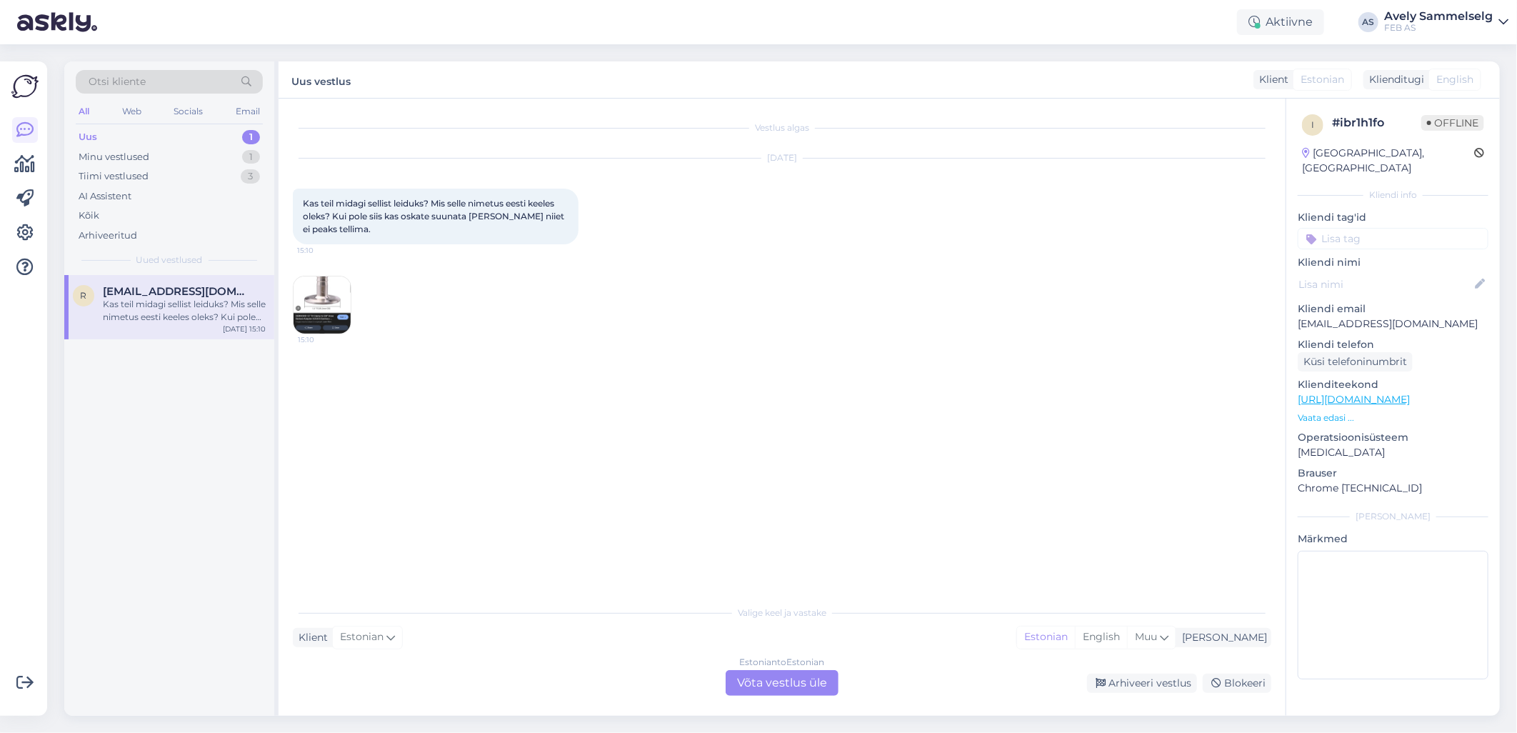
click at [199, 319] on div "Kas teil midagi sellist leiduks? Mis selle nimetus eesti keeles oleks? Kui pole…" at bounding box center [184, 311] width 163 height 26
click at [769, 677] on div "Estonian to Estonian Võta vestlus üle" at bounding box center [782, 683] width 113 height 26
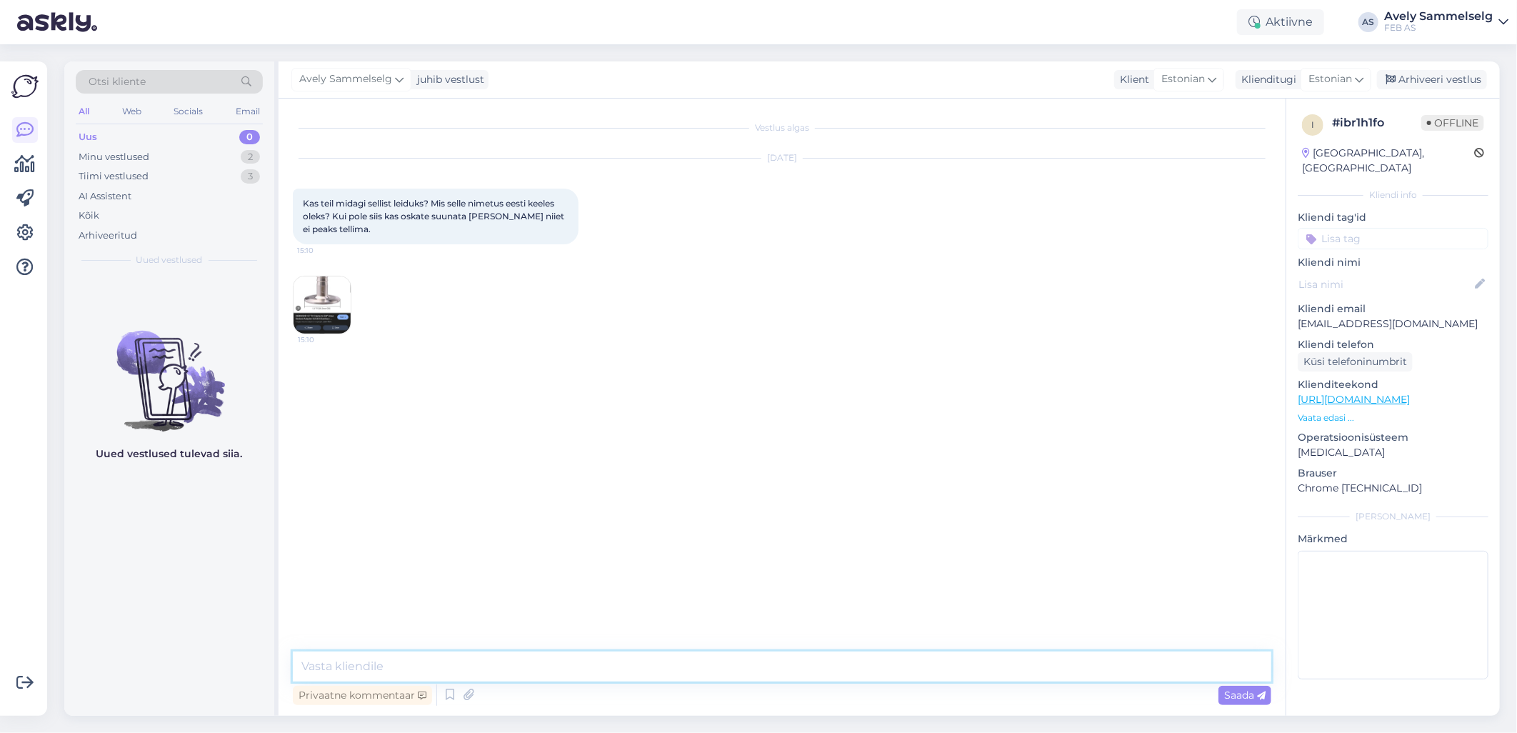
click at [715, 657] on textarea at bounding box center [782, 666] width 978 height 30
type textarea "Tere! Uurin üle, kas saame sellist toodet pakkuda"
click at [324, 293] on img at bounding box center [322, 304] width 57 height 57
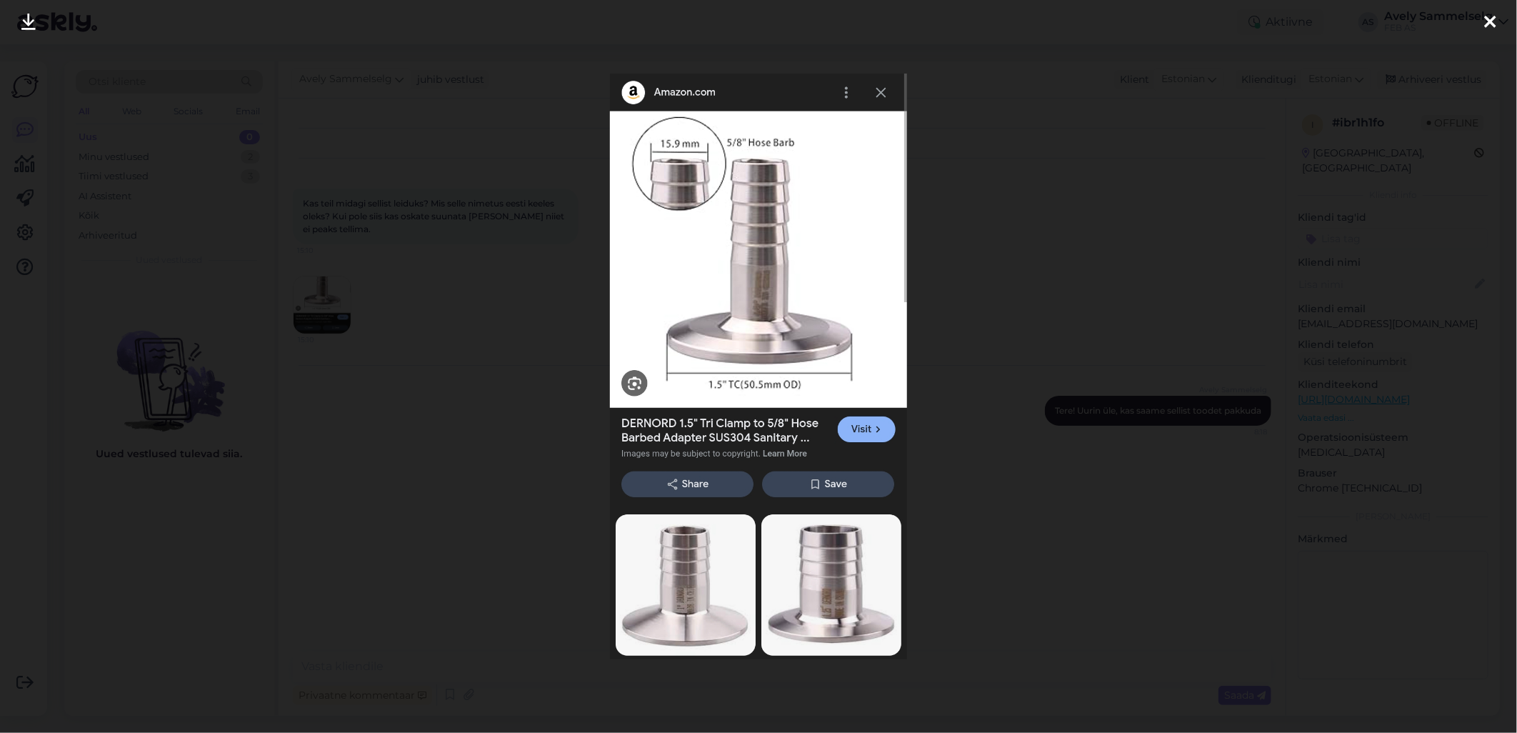
click at [1076, 329] on div at bounding box center [758, 366] width 1517 height 733
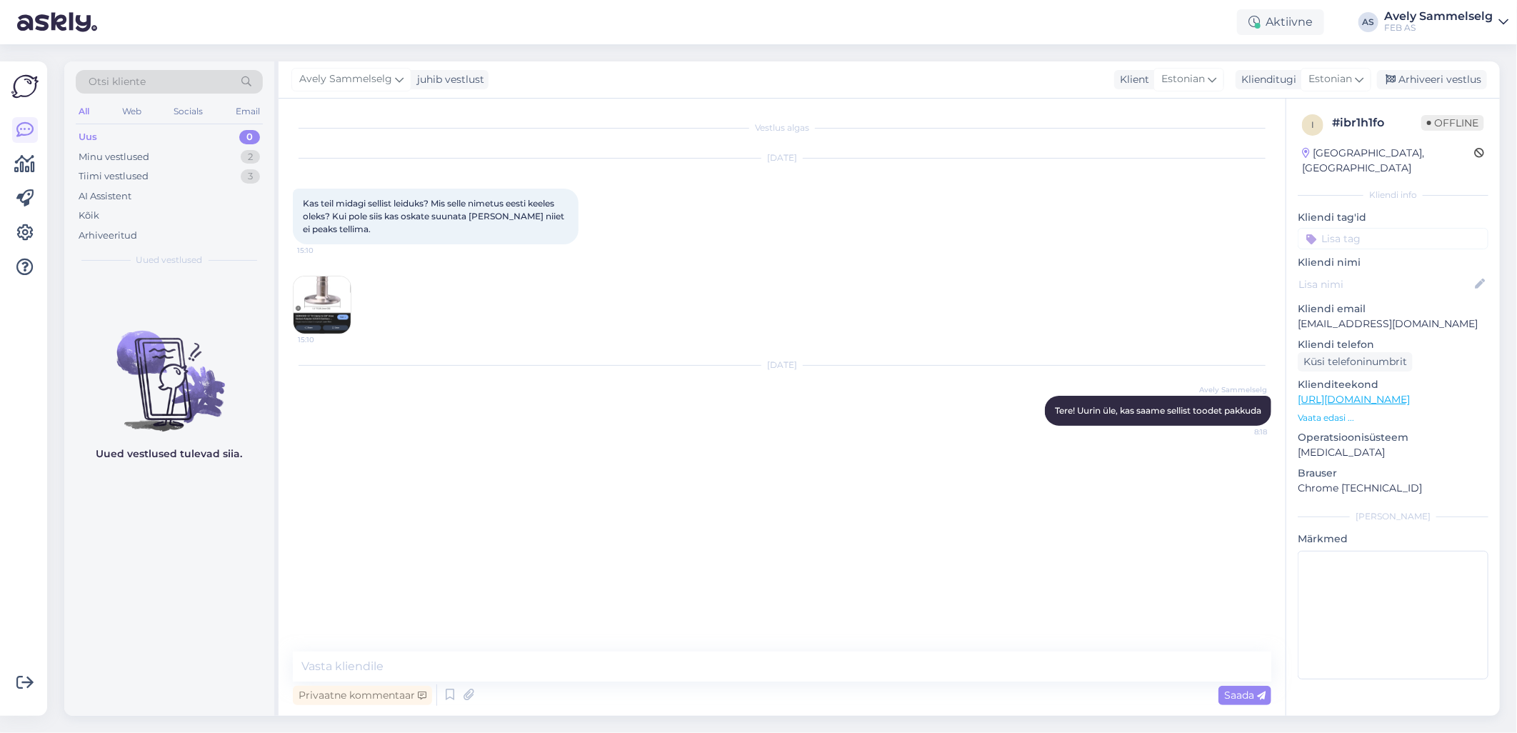
click at [338, 307] on img at bounding box center [322, 304] width 57 height 57
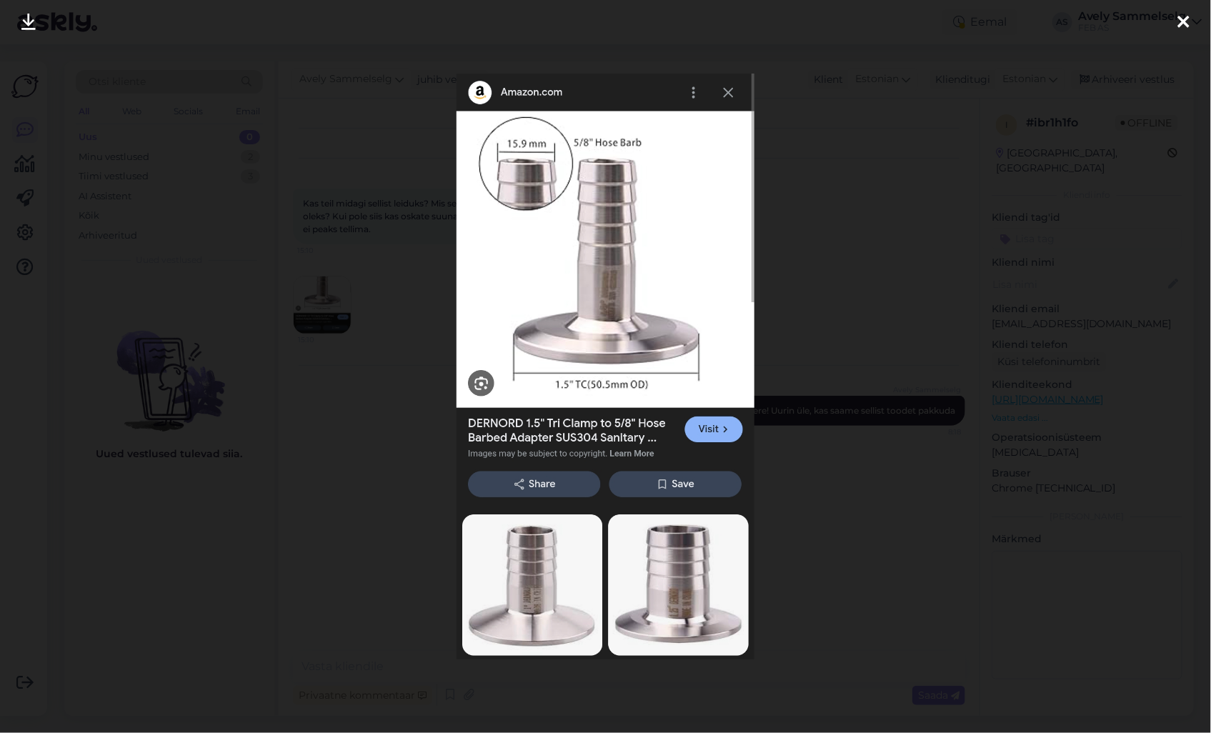
click at [904, 171] on div at bounding box center [605, 366] width 1211 height 733
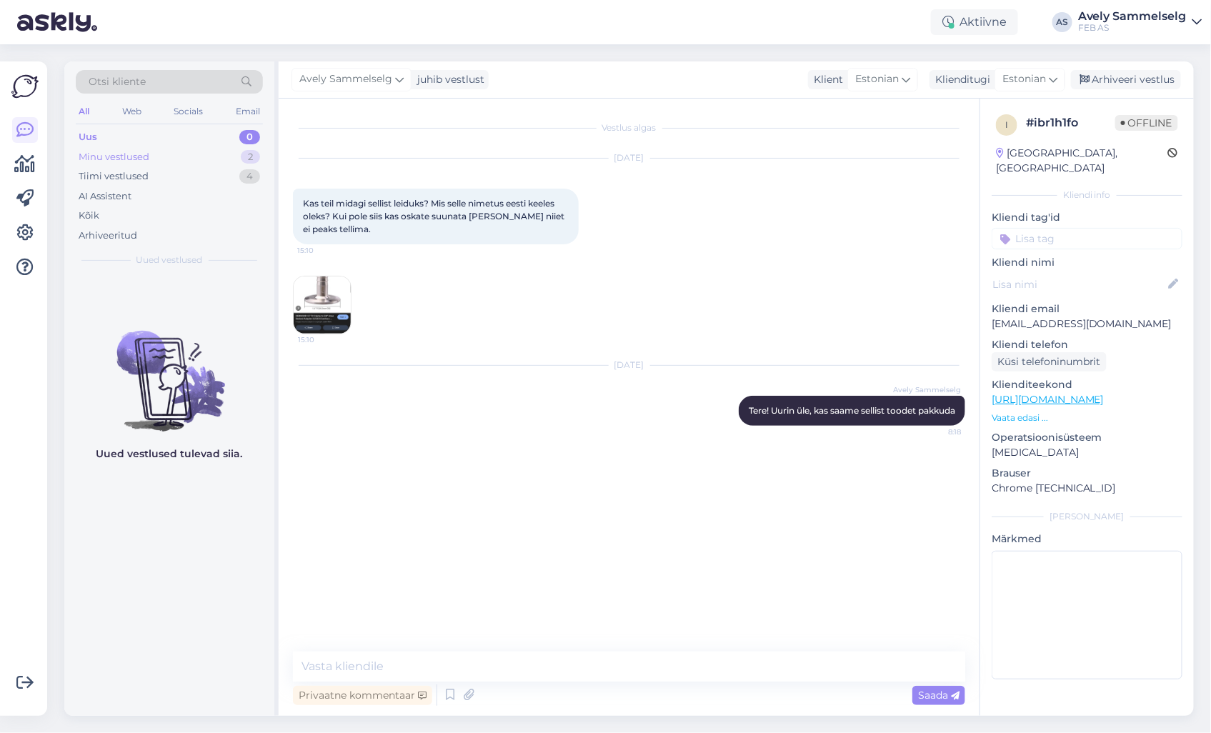
click at [104, 159] on div "Minu vestlused" at bounding box center [114, 157] width 71 height 14
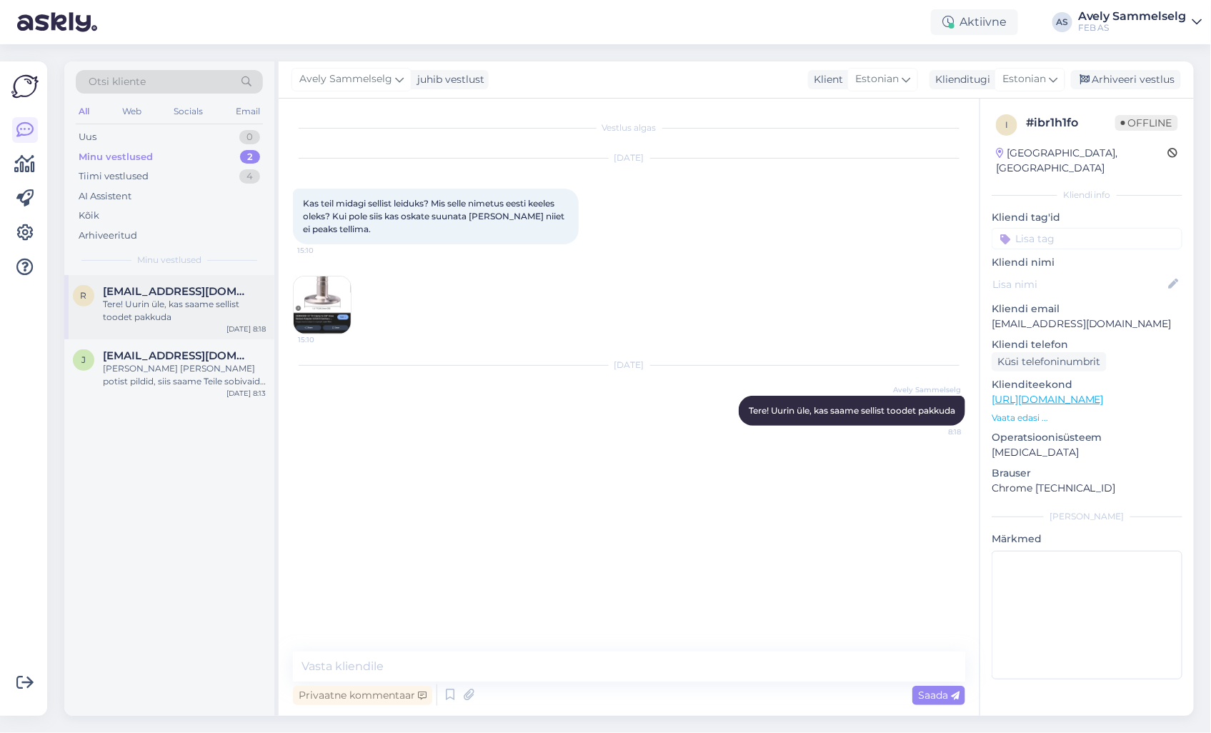
click at [217, 290] on span "[EMAIL_ADDRESS][DOMAIN_NAME]" at bounding box center [177, 291] width 149 height 13
click at [755, 659] on textarea at bounding box center [629, 666] width 672 height 30
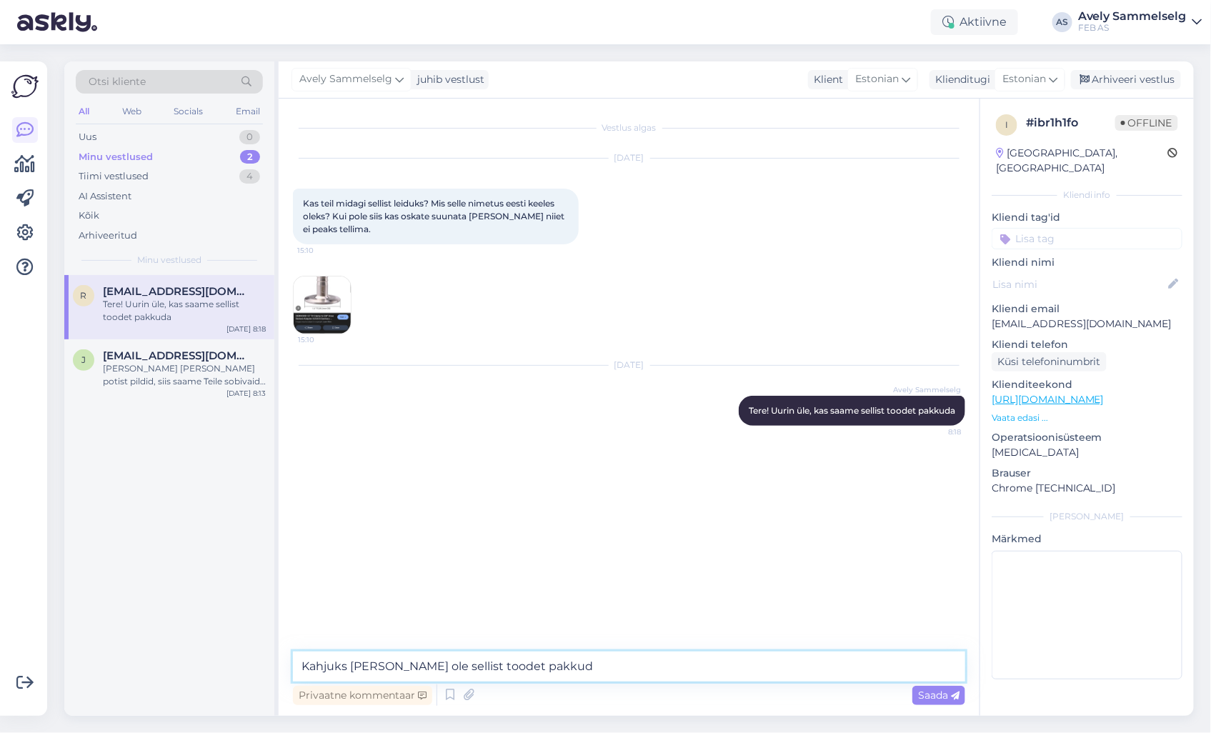
type textarea "Kahjuks [PERSON_NAME] ole sellist [PERSON_NAME]"
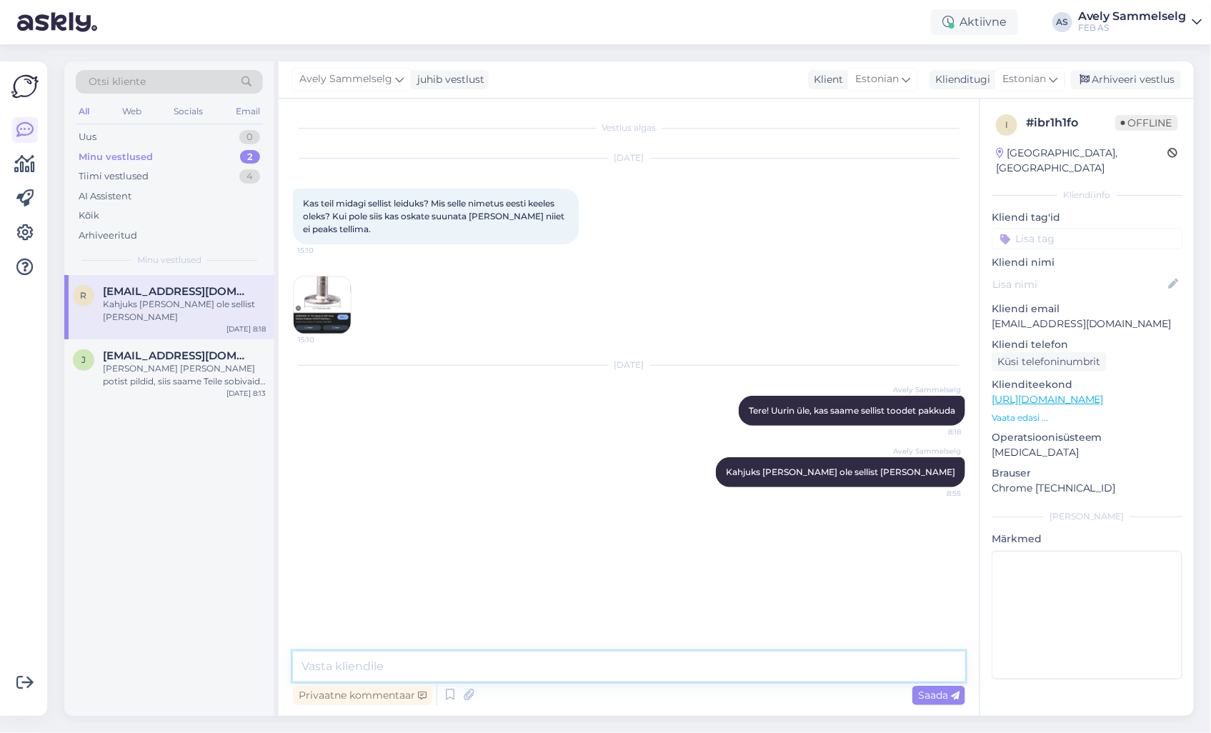
click at [641, 661] on textarea at bounding box center [629, 666] width 672 height 30
type textarea "K"
click at [1151, 74] on div "Arhiveeri vestlus" at bounding box center [1126, 79] width 110 height 19
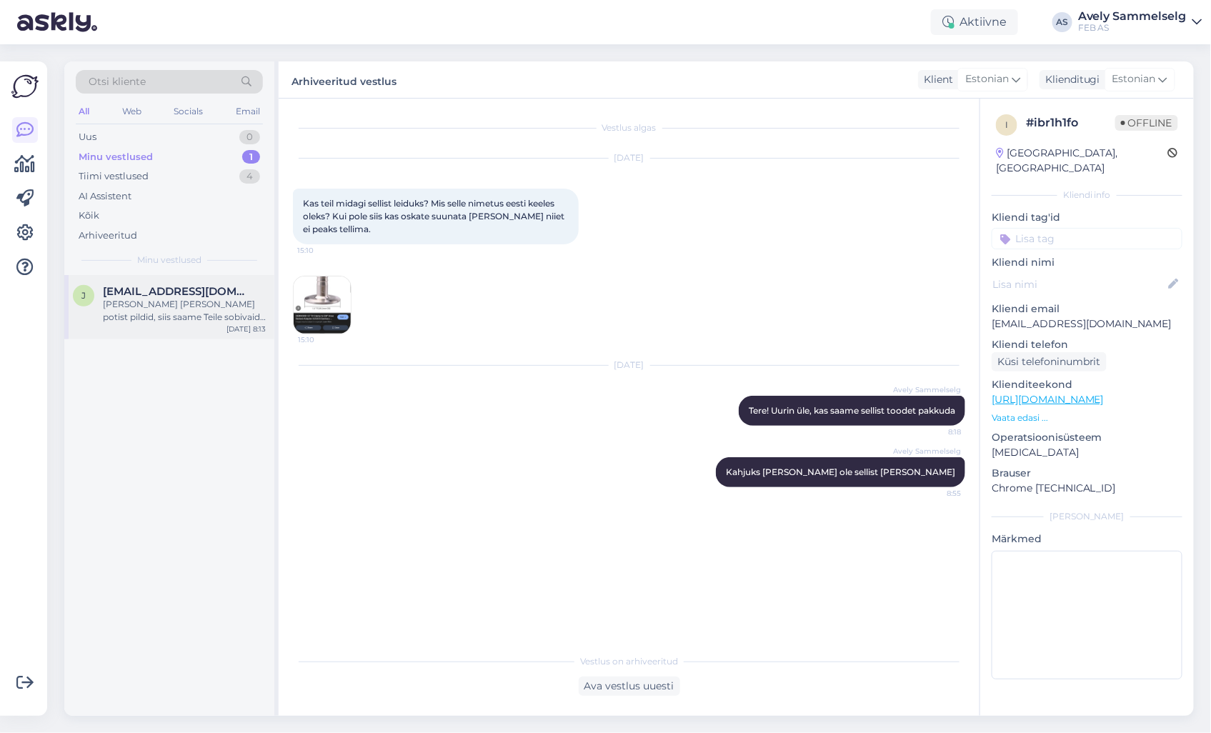
click at [189, 295] on span "[EMAIL_ADDRESS][DOMAIN_NAME]" at bounding box center [177, 291] width 149 height 13
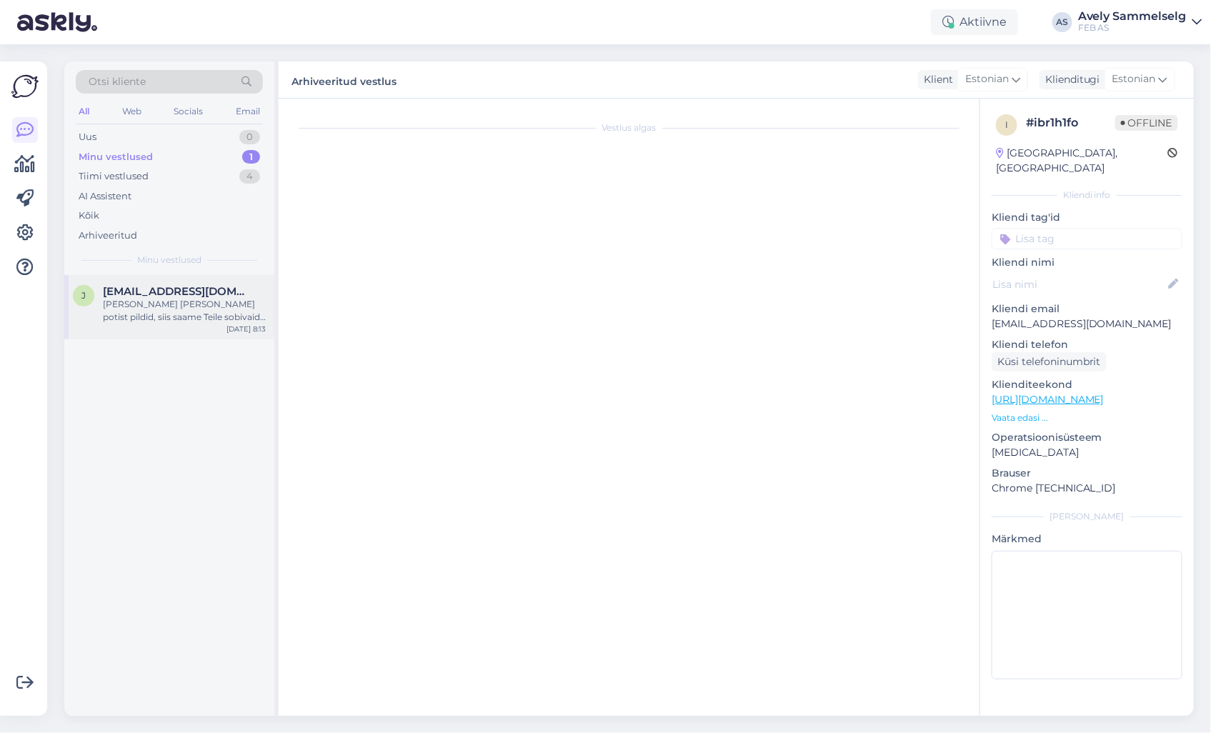
scroll to position [81, 0]
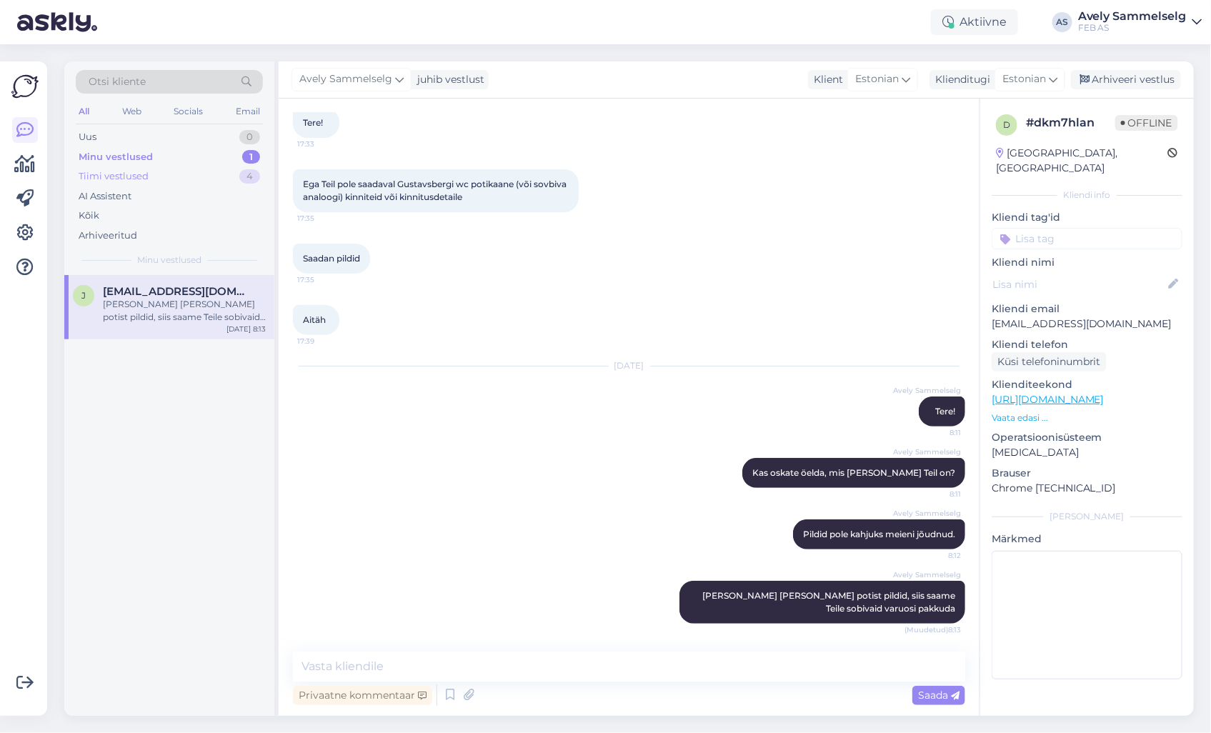
click at [189, 174] on div "Tiimi vestlused 4" at bounding box center [169, 176] width 187 height 20
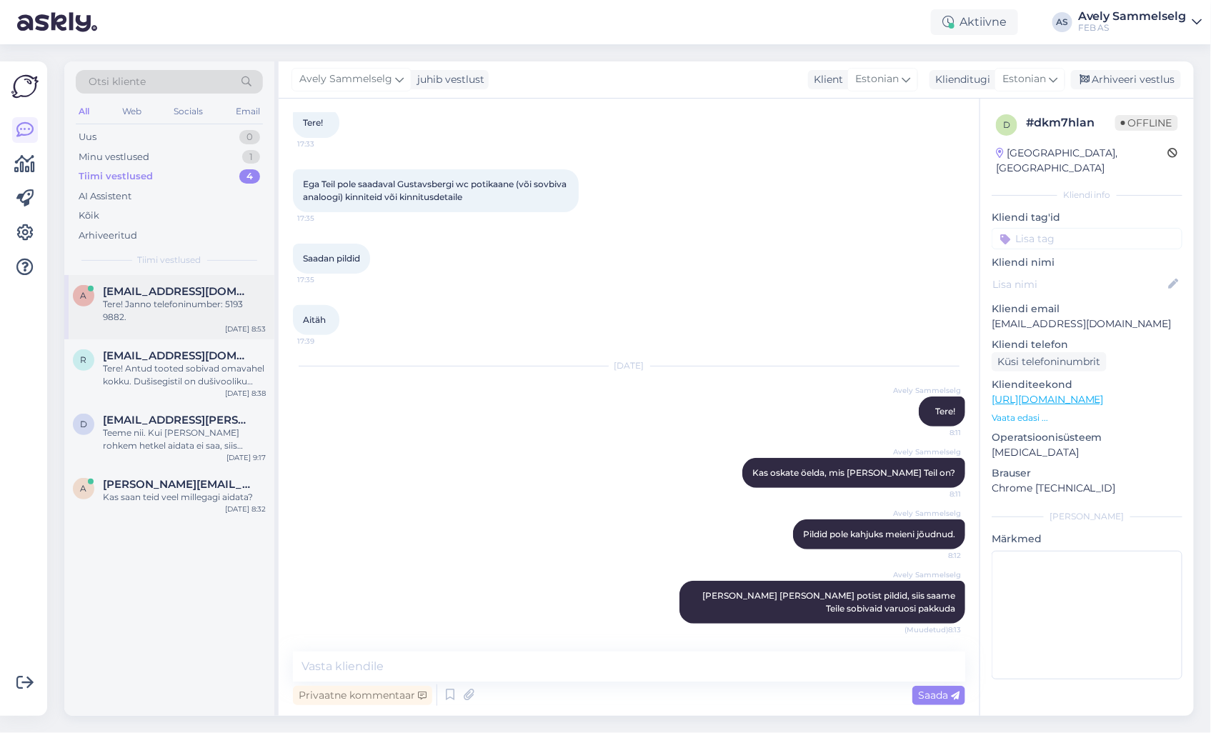
click at [191, 304] on div "Tere! Janno telefoninumber: 5193 9882." at bounding box center [184, 311] width 163 height 26
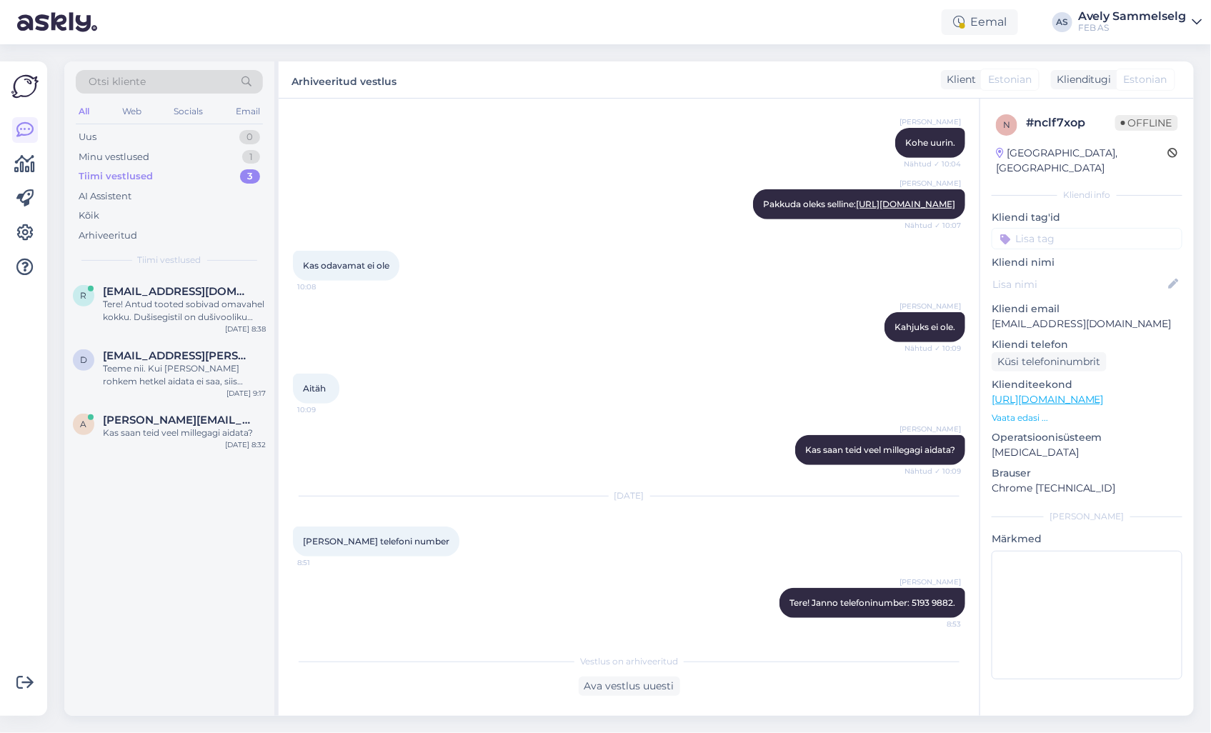
scroll to position [257, 0]
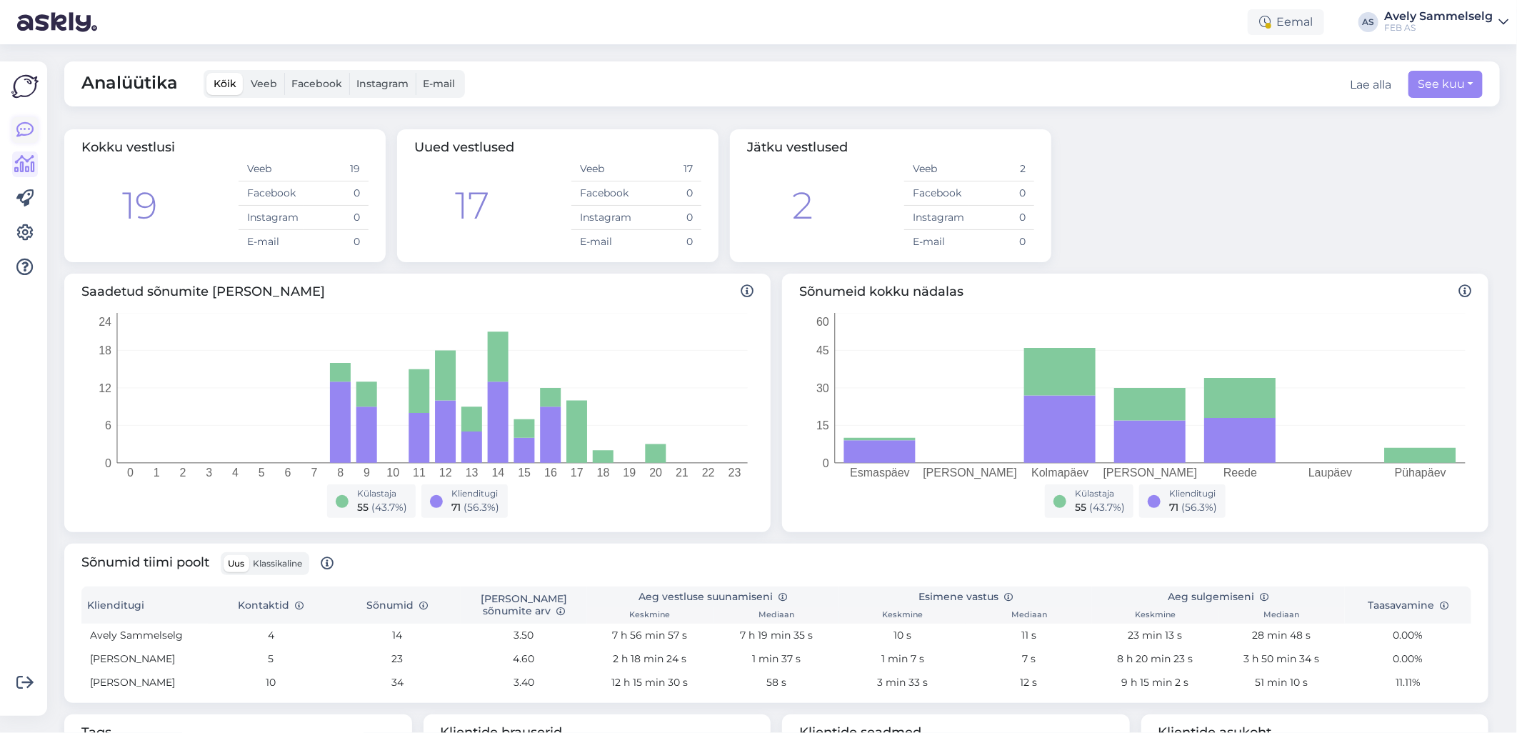
click at [34, 124] on link at bounding box center [25, 130] width 26 height 26
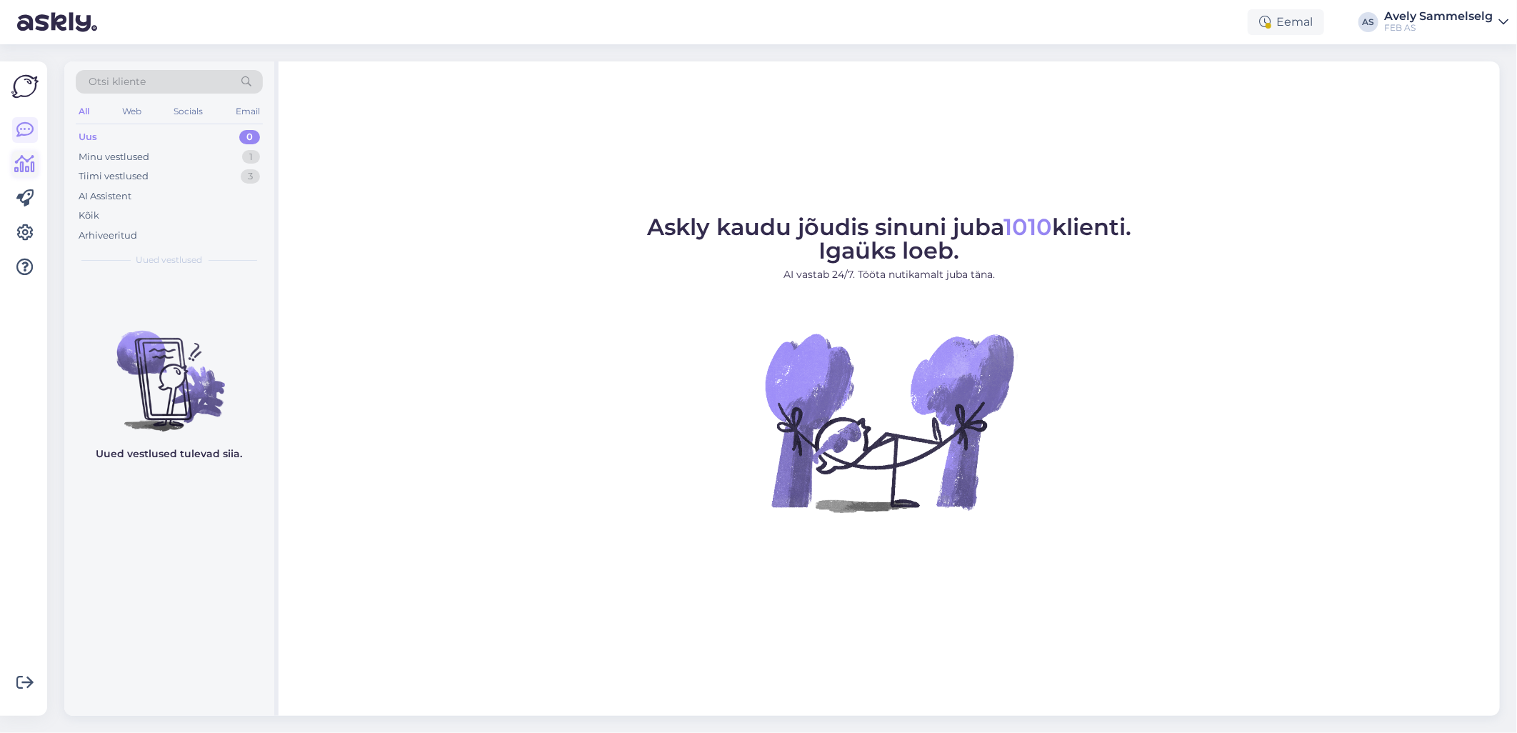
click at [26, 164] on icon at bounding box center [25, 164] width 21 height 17
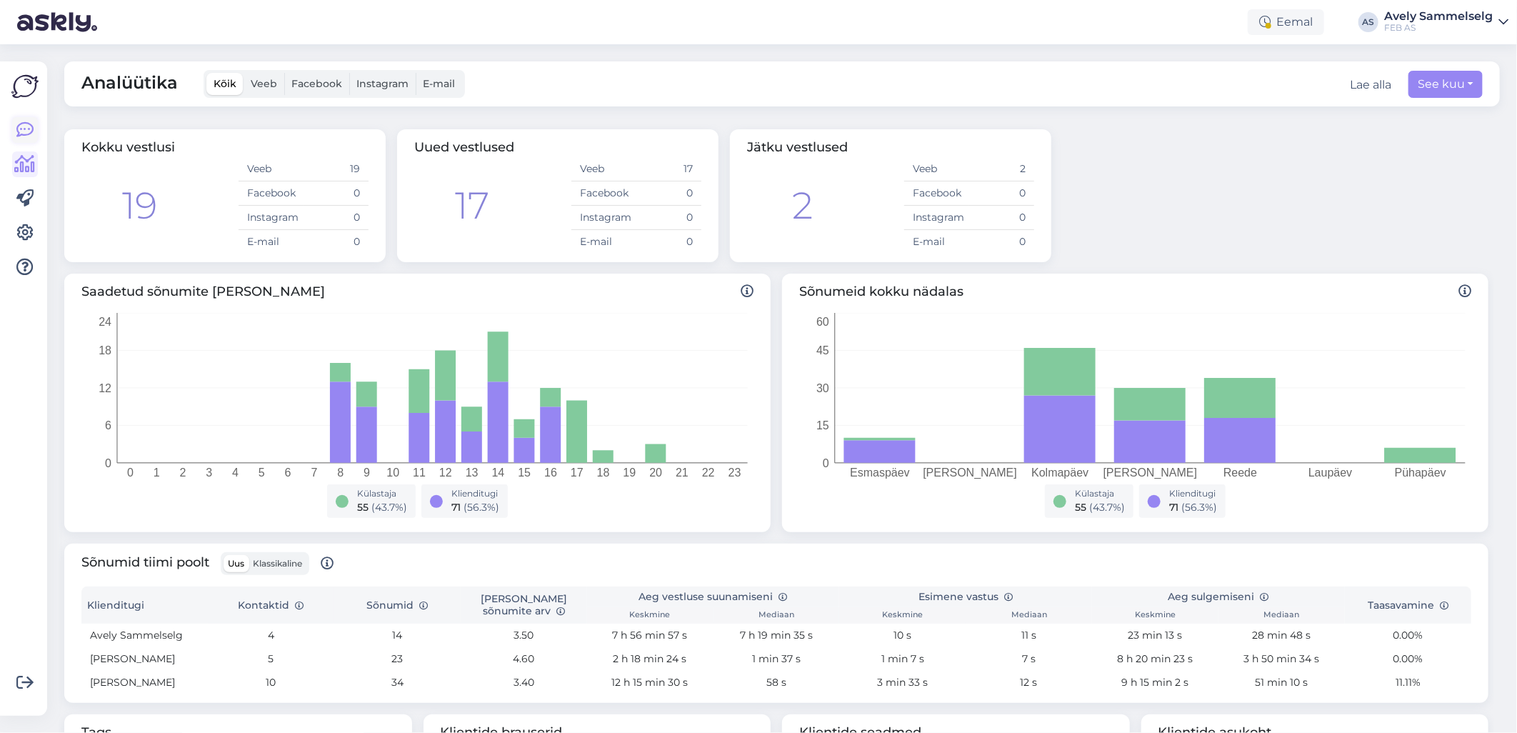
click at [16, 131] on icon at bounding box center [24, 129] width 17 height 17
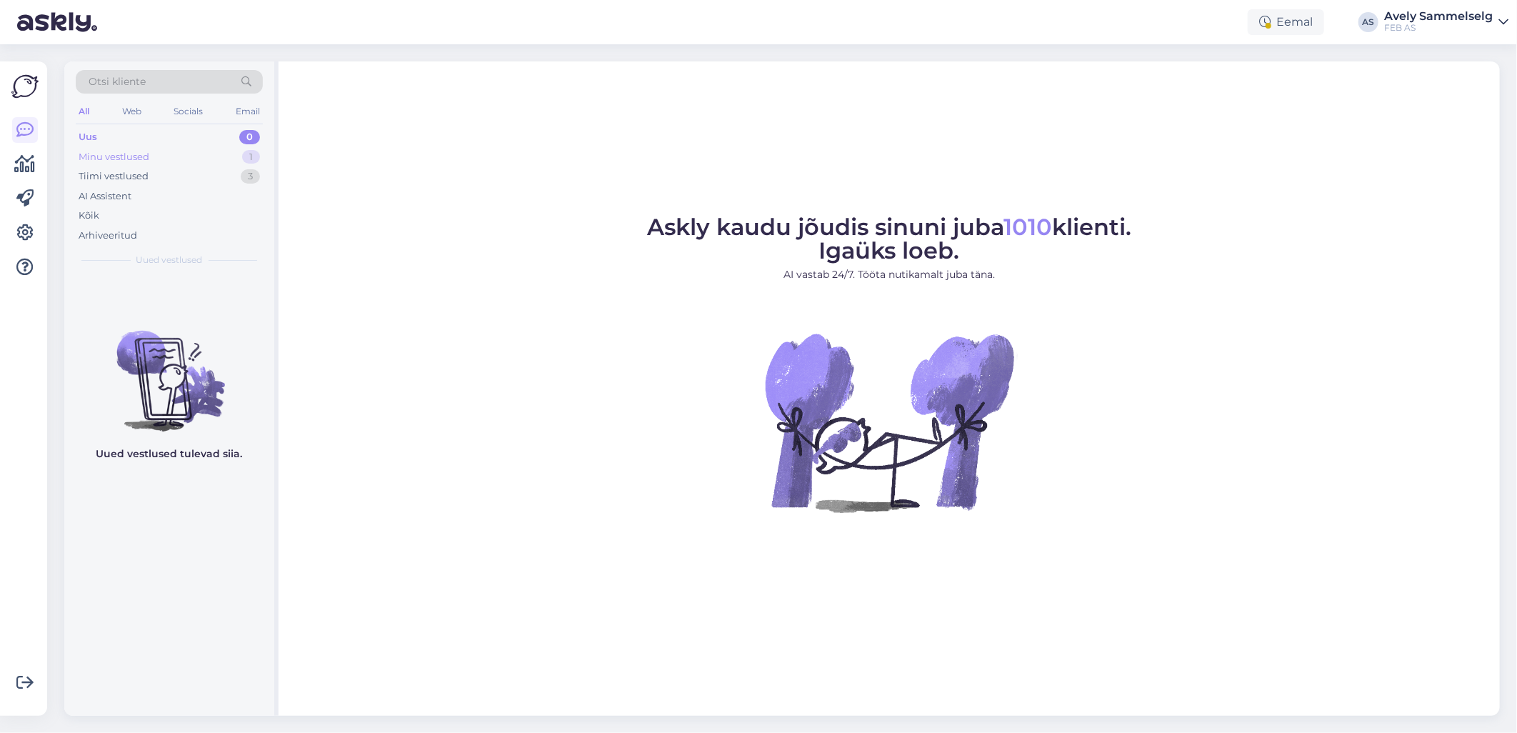
click at [139, 163] on div "Minu vestlused" at bounding box center [114, 157] width 71 height 14
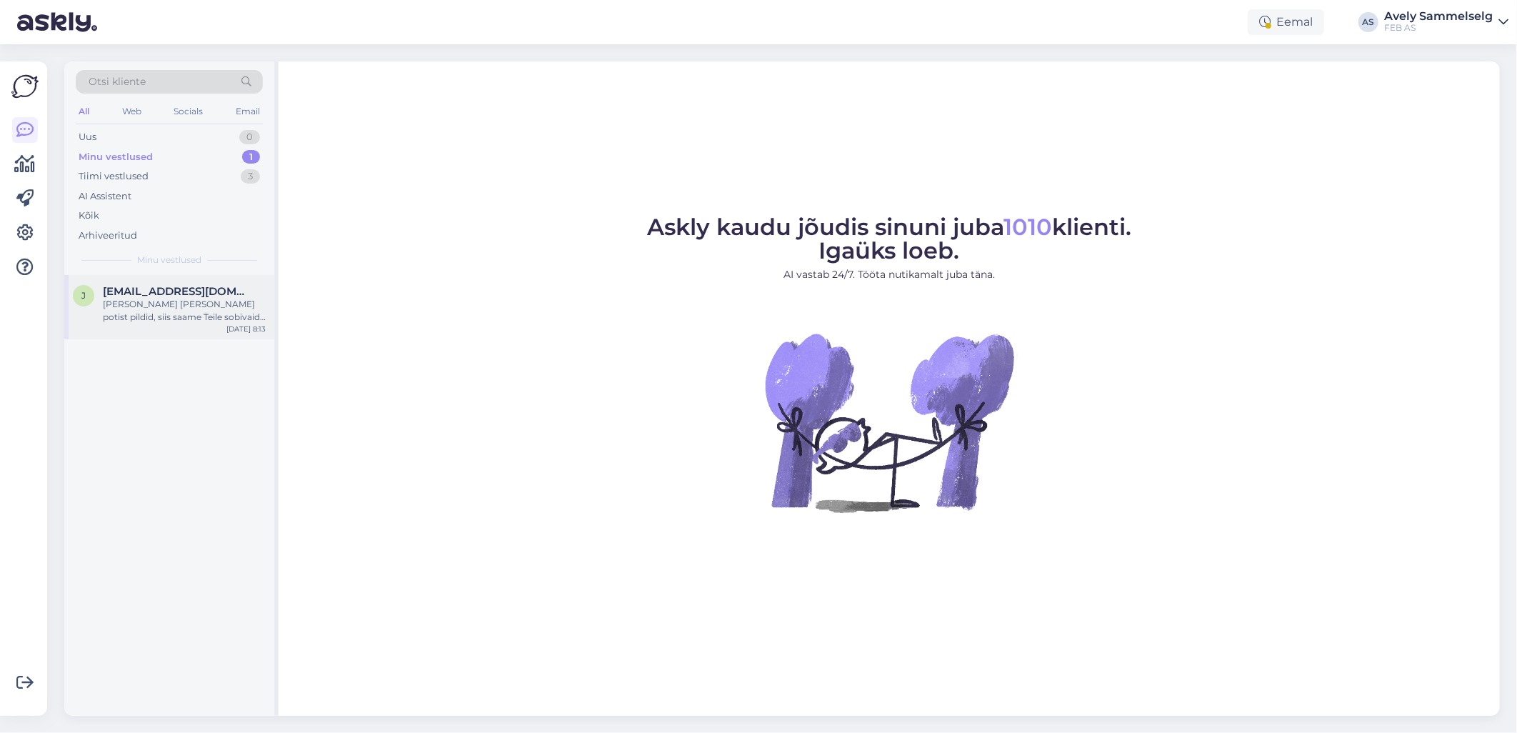
click at [184, 304] on div "[PERSON_NAME] [PERSON_NAME] potist pildid, siis saame Teile sobivaid varuosi pa…" at bounding box center [184, 311] width 163 height 26
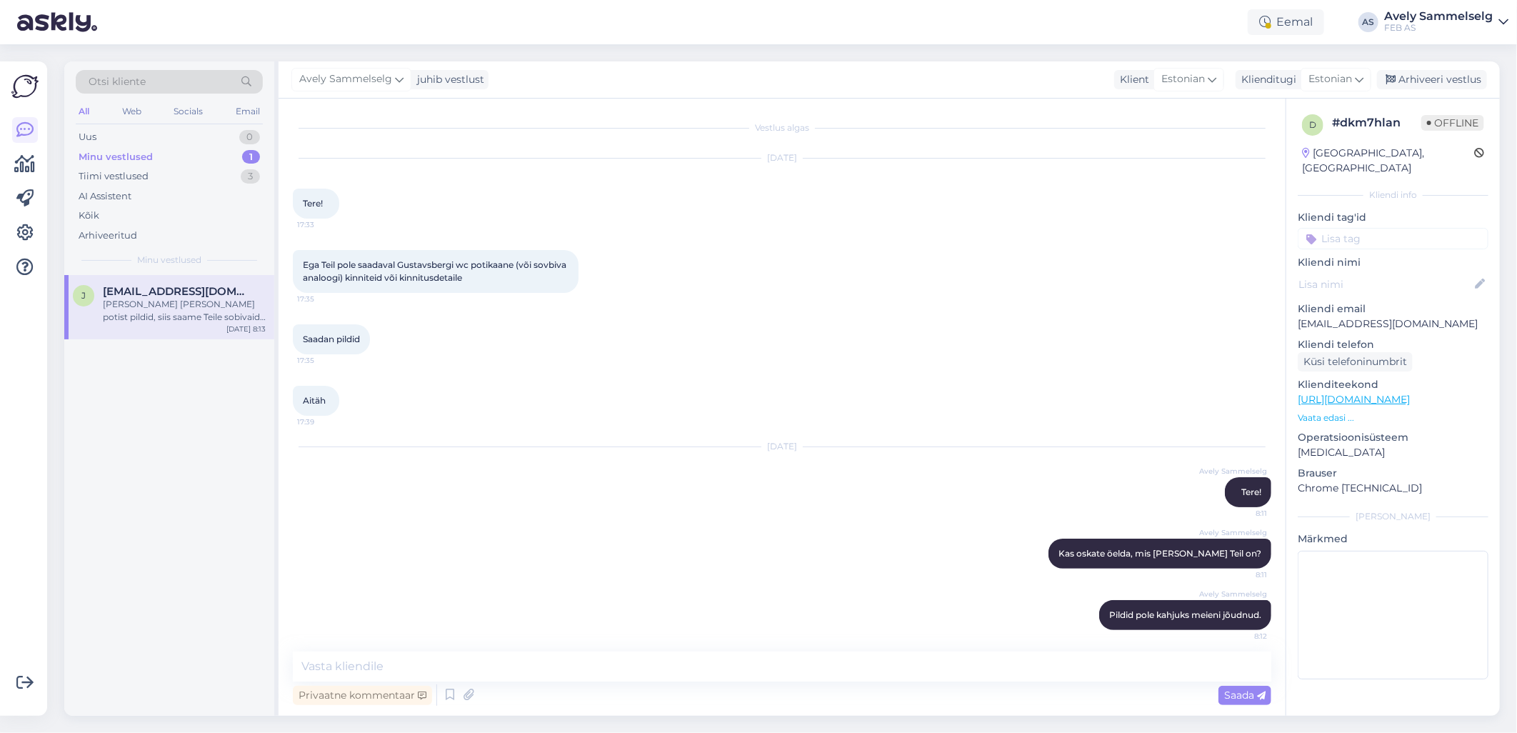
scroll to position [81, 0]
